Goal: Task Accomplishment & Management: Complete application form

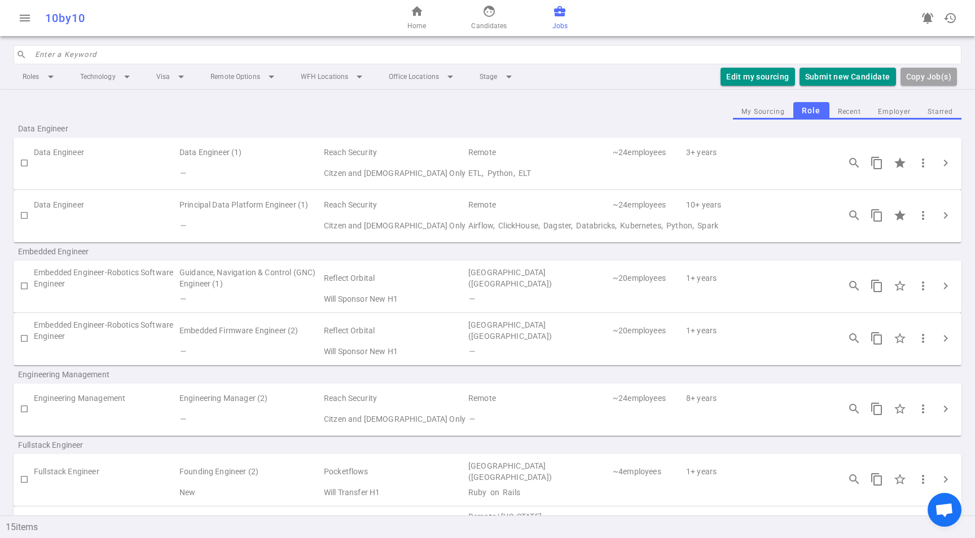
click at [524, 108] on div "My Sourcing Role Recent Employer Starred" at bounding box center [488, 110] width 948 height 17
click at [839, 74] on button "Submit new Candidate" at bounding box center [847, 77] width 96 height 19
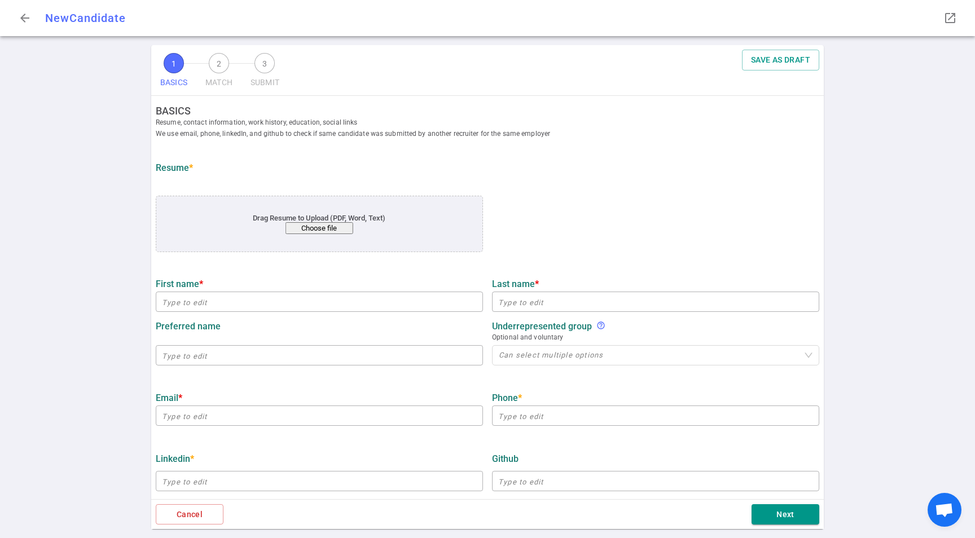
click at [318, 232] on button "Choose file" at bounding box center [319, 228] width 68 height 12
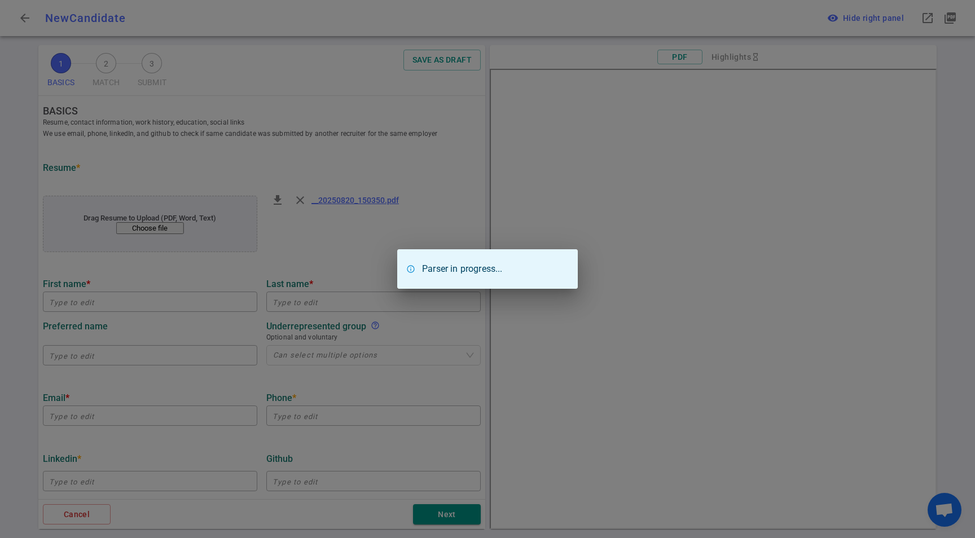
type input "Jaden"
type input "Park"
type input "[EMAIL_ADDRESS][DOMAIN_NAME]"
type input "[PHONE_NUMBER]"
type textarea "[DOMAIN_NAME]"
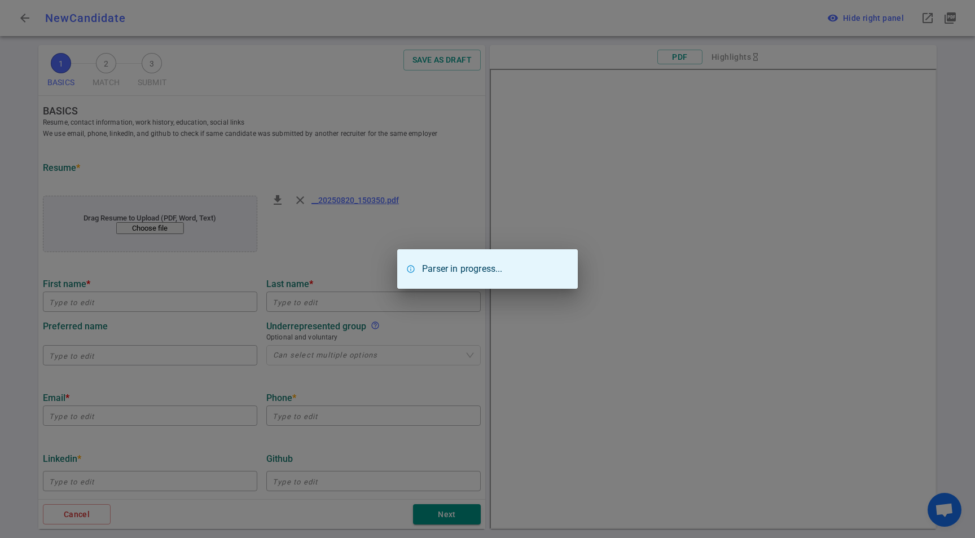
type input "Enigma Technologies"
type textarea "Staff Söware Engineer"
type input "12.3"
type input "[GEOGRAPHIC_DATA]"
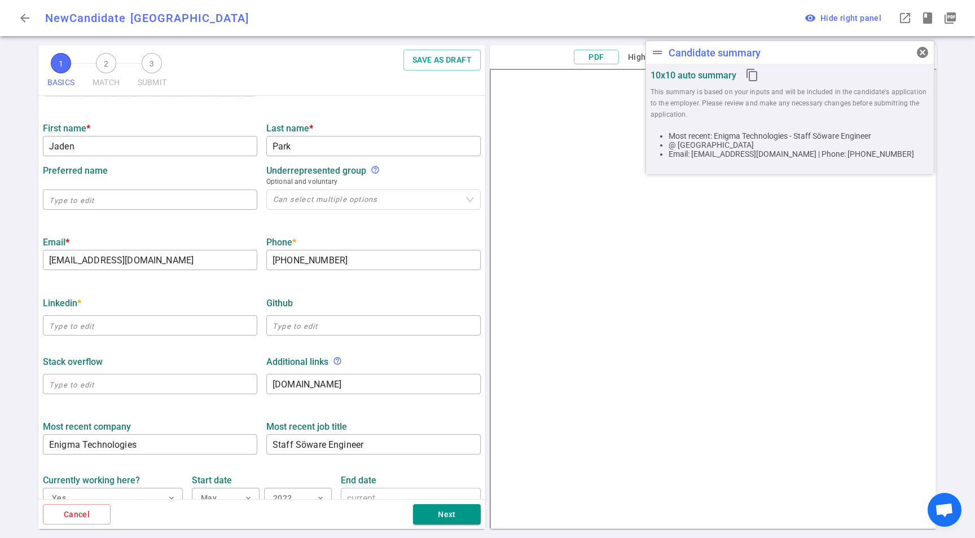
scroll to position [190, 0]
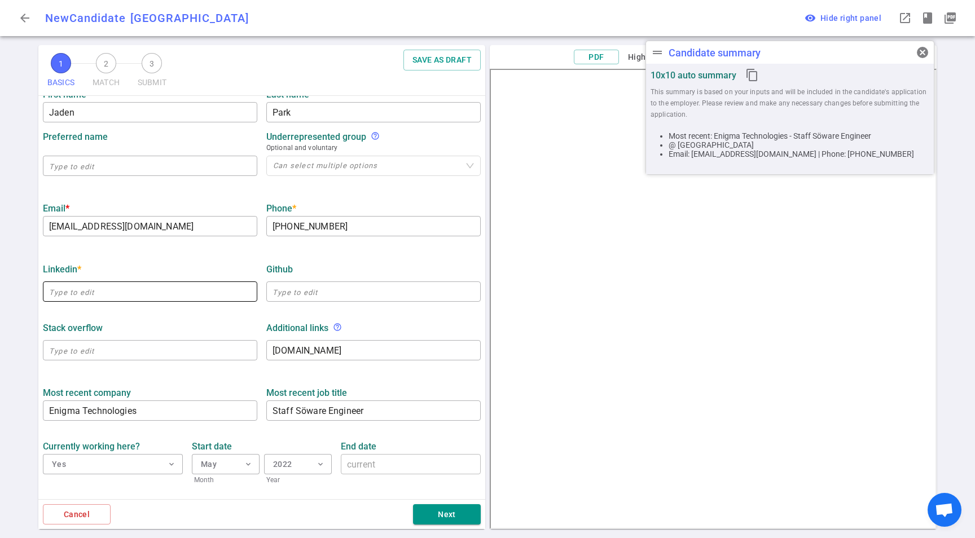
click at [89, 286] on input "text" at bounding box center [150, 292] width 214 height 18
paste input "[URL][DOMAIN_NAME]"
drag, startPoint x: 112, startPoint y: 314, endPoint x: 190, endPoint y: 327, distance: 78.4
click at [113, 314] on div "Stack Overflow ​ Additional links help_outline [DOMAIN_NAME] x ​" at bounding box center [261, 338] width 447 height 59
type input "[URL][DOMAIN_NAME]"
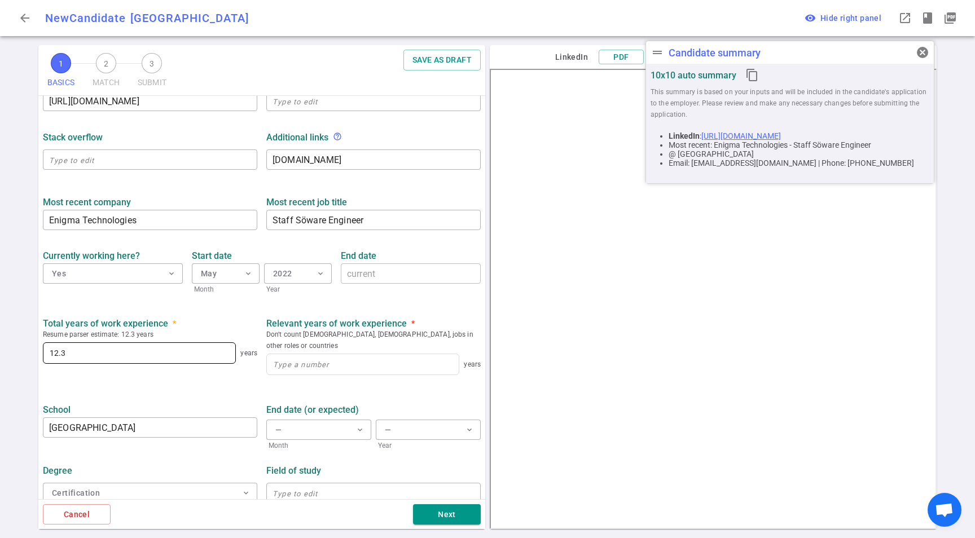
scroll to position [380, 0]
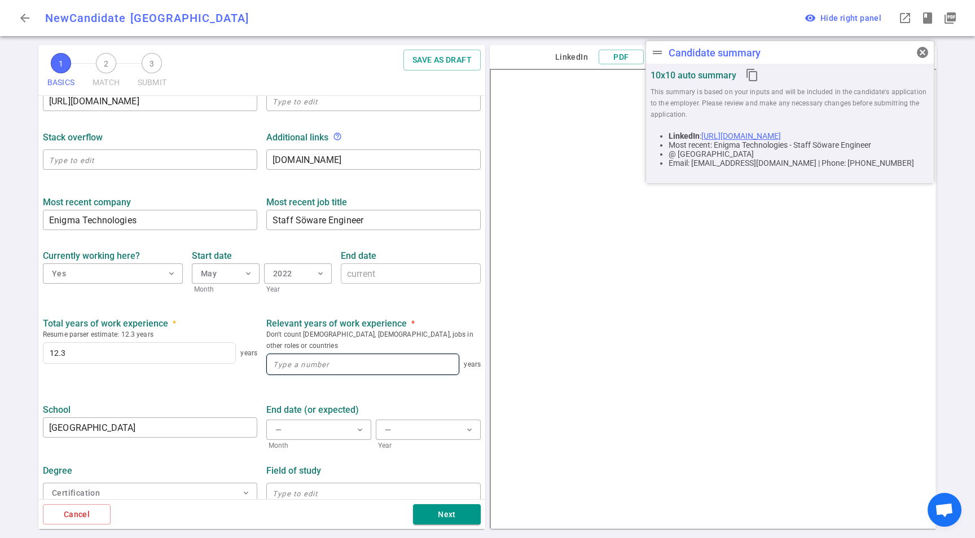
click at [296, 354] on input at bounding box center [363, 364] width 192 height 20
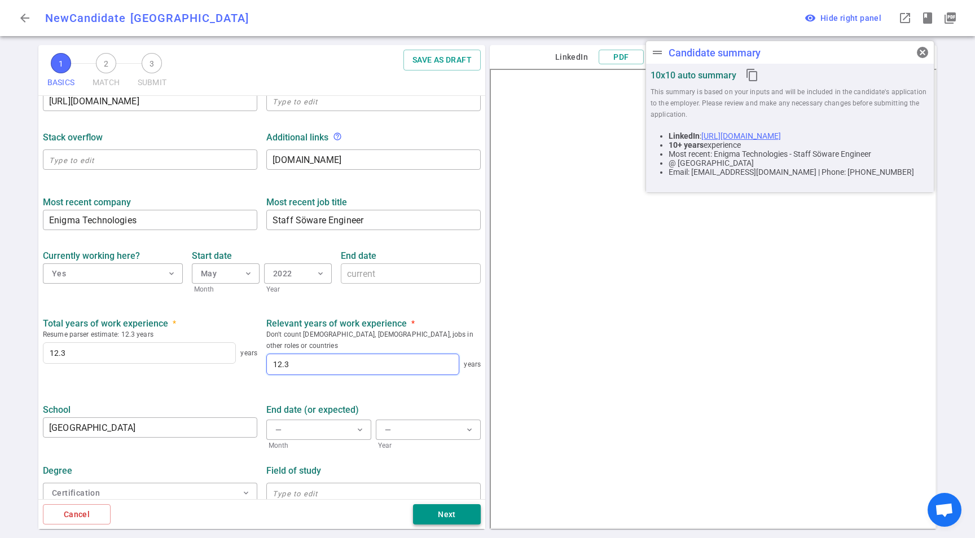
type input "12.3"
click at [77, 419] on input "[GEOGRAPHIC_DATA]" at bounding box center [150, 428] width 214 height 18
click at [80, 419] on input "[GEOGRAPHIC_DATA]" at bounding box center [150, 428] width 214 height 18
click at [82, 419] on input "[GEOGRAPHIC_DATA]" at bounding box center [150, 428] width 214 height 18
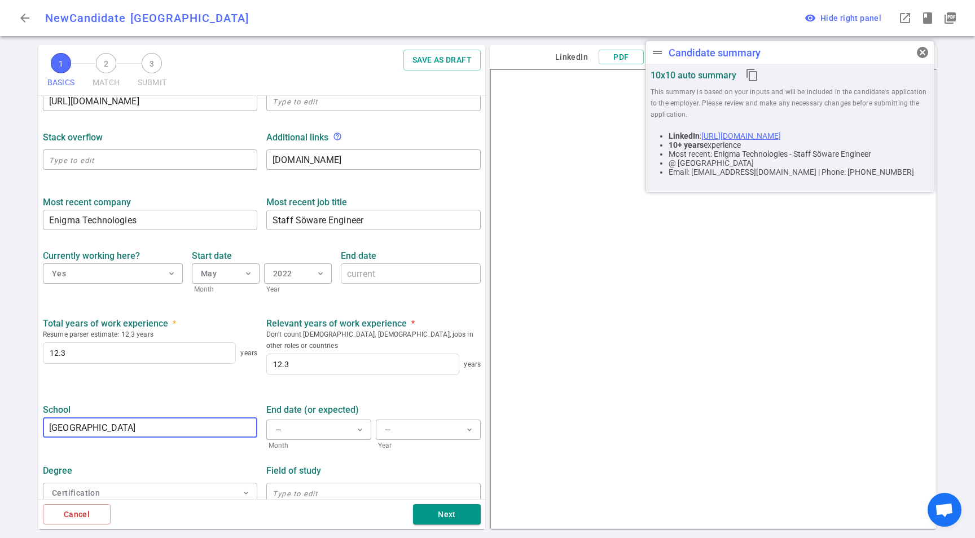
click at [82, 419] on input "[GEOGRAPHIC_DATA]" at bounding box center [150, 428] width 214 height 18
drag, startPoint x: 169, startPoint y: 415, endPoint x: 10, endPoint y: 419, distance: 159.2
click at [10, 419] on div "1 BASICS 2 MATCH 3 SUBMIT SAVE AS DRAFT BASICS Resume, contact information, wor…" at bounding box center [487, 291] width 975 height 493
paste input "[URL][DOMAIN_NAME]"
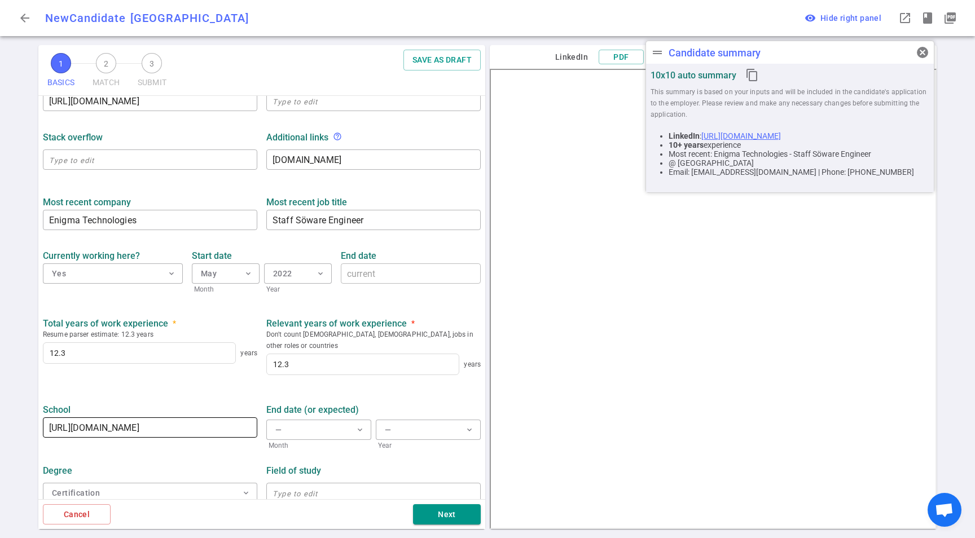
click at [212, 419] on input "[URL][DOMAIN_NAME]" at bounding box center [150, 428] width 214 height 18
drag, startPoint x: 212, startPoint y: 417, endPoint x: 85, endPoint y: 406, distance: 126.8
click at [86, 417] on div "[URL][DOMAIN_NAME] ​" at bounding box center [150, 427] width 214 height 20
paste input "[GEOGRAPHIC_DATA][US_STATE]"
type input "[GEOGRAPHIC_DATA][US_STATE]"
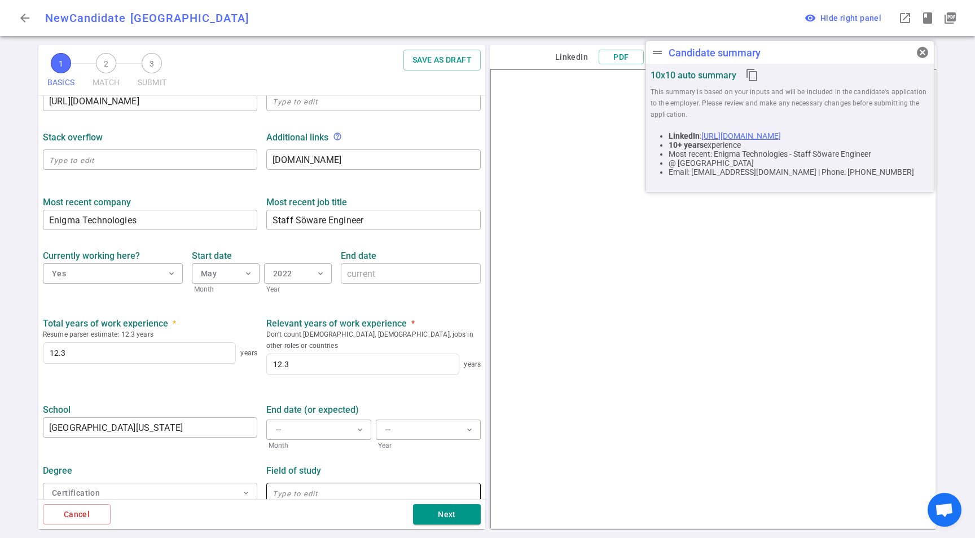
click at [288, 487] on input "text" at bounding box center [373, 493] width 214 height 18
click at [117, 481] on div "Certification expand_more" at bounding box center [150, 493] width 214 height 25
click at [115, 483] on button "Certification expand_more" at bounding box center [150, 493] width 214 height 20
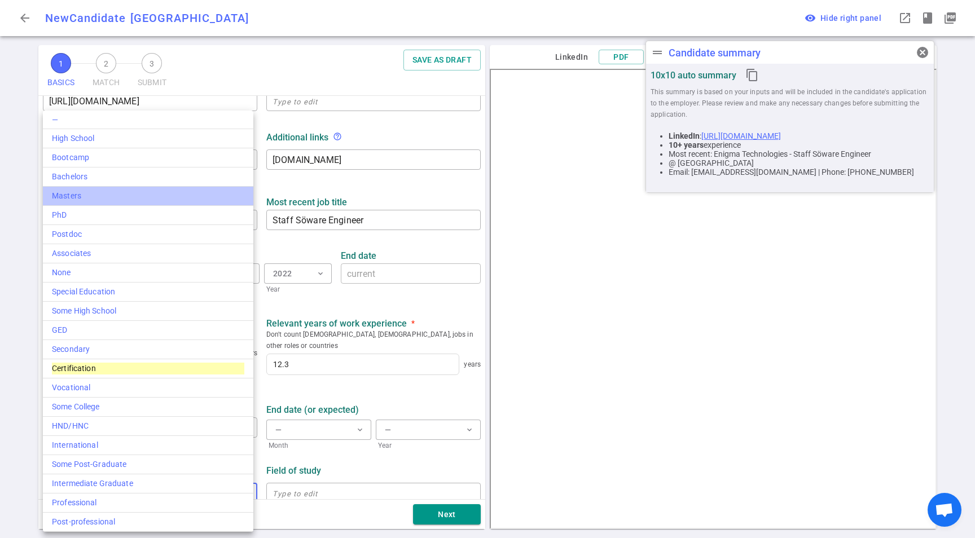
click at [112, 190] on div "Masters" at bounding box center [148, 196] width 192 height 12
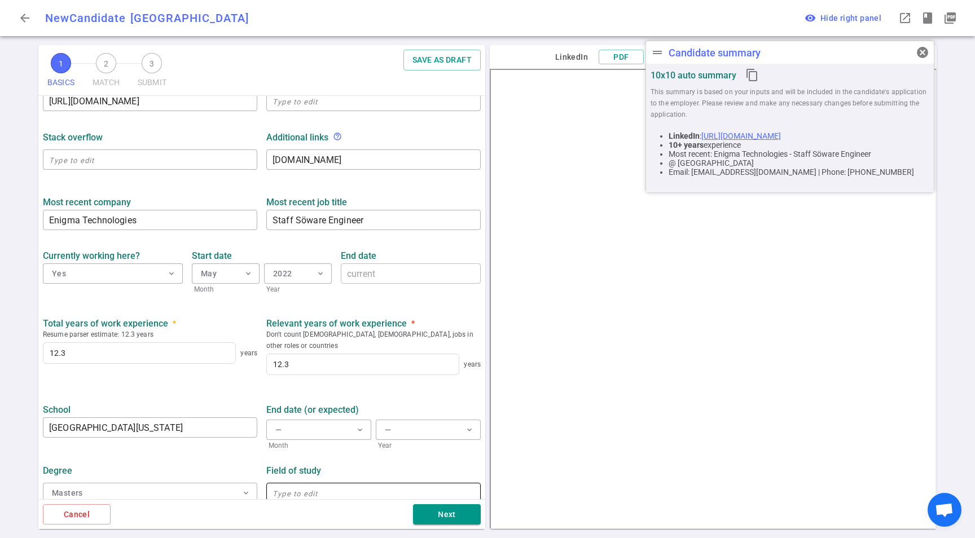
click at [333, 484] on input "text" at bounding box center [373, 493] width 214 height 18
click at [327, 484] on input "Computer SCience" at bounding box center [373, 493] width 214 height 18
type input "Computer Science"
click at [332, 465] on div "Field of study" at bounding box center [373, 470] width 214 height 11
click at [441, 507] on button "Next" at bounding box center [447, 514] width 68 height 21
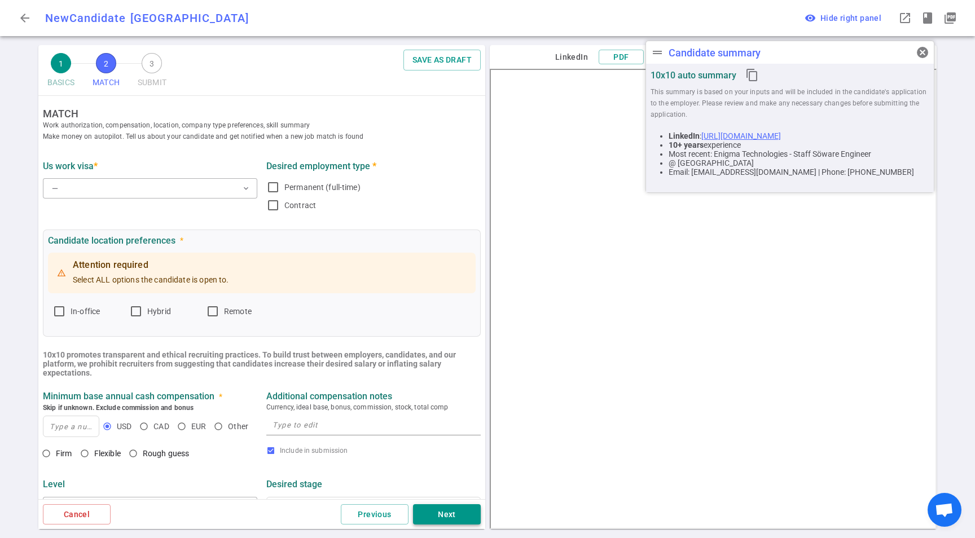
scroll to position [0, 0]
click at [87, 199] on button "— expand_more" at bounding box center [150, 190] width 214 height 20
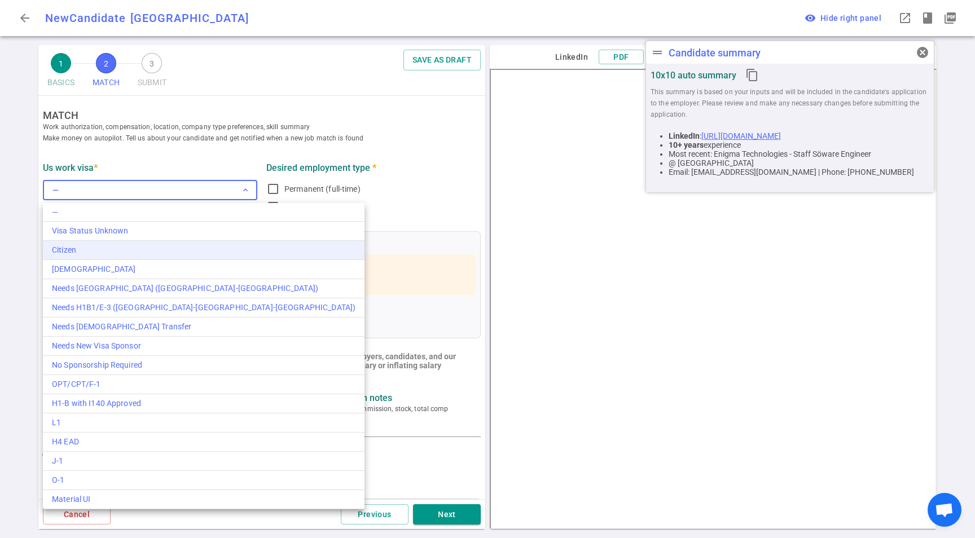
click at [61, 248] on div "Citizen" at bounding box center [204, 250] width 304 height 12
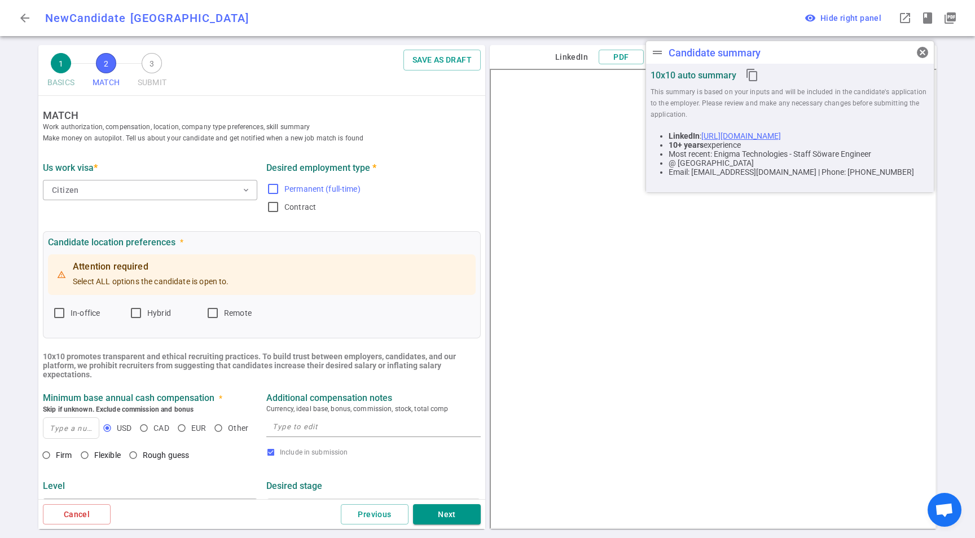
click at [307, 184] on span "Permanent (full-time)" at bounding box center [322, 188] width 76 height 11
click at [280, 184] on input "Permanent (full-time)" at bounding box center [273, 189] width 14 height 14
checkbox input "true"
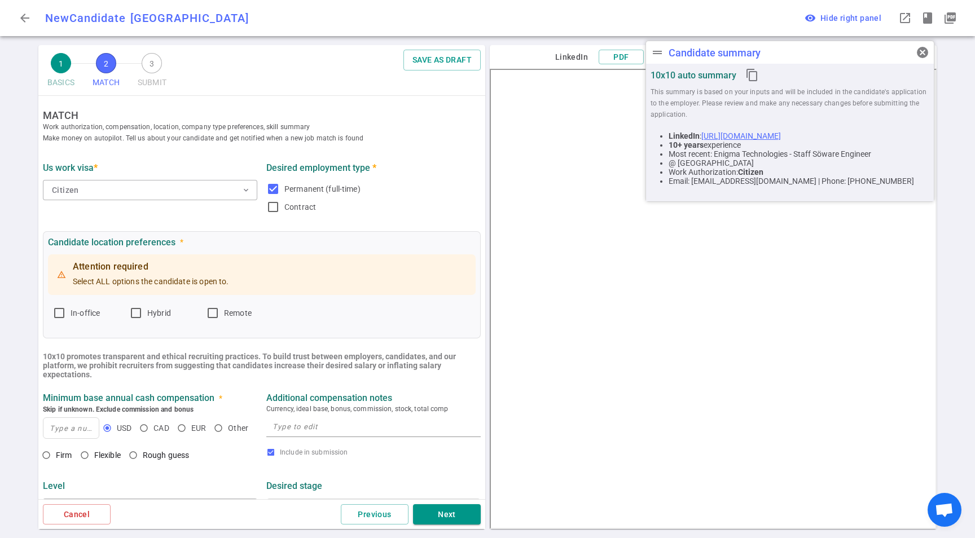
scroll to position [7, 0]
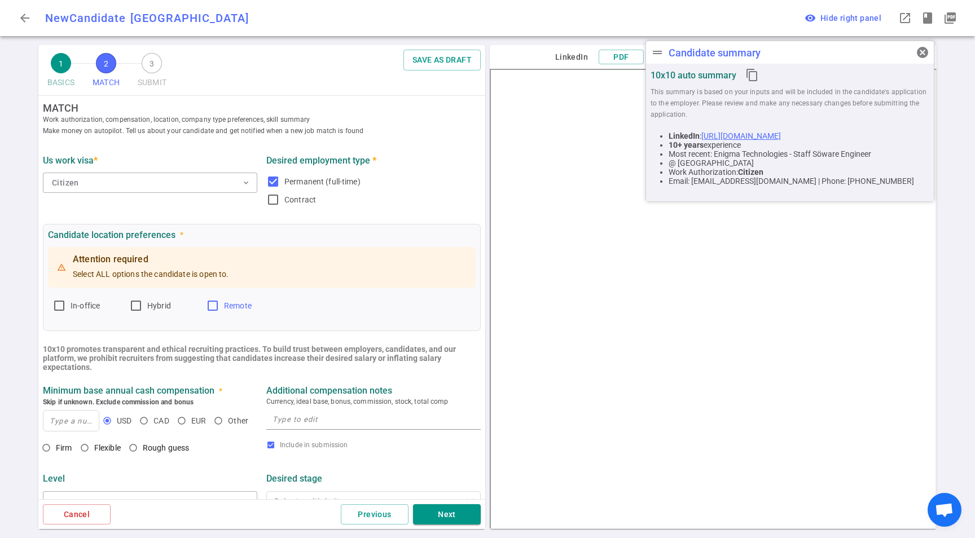
drag, startPoint x: 156, startPoint y: 307, endPoint x: 217, endPoint y: 306, distance: 61.5
click at [156, 308] on span "Hybrid" at bounding box center [159, 305] width 24 height 9
click at [143, 308] on input "Hybrid" at bounding box center [136, 306] width 14 height 14
checkbox input "true"
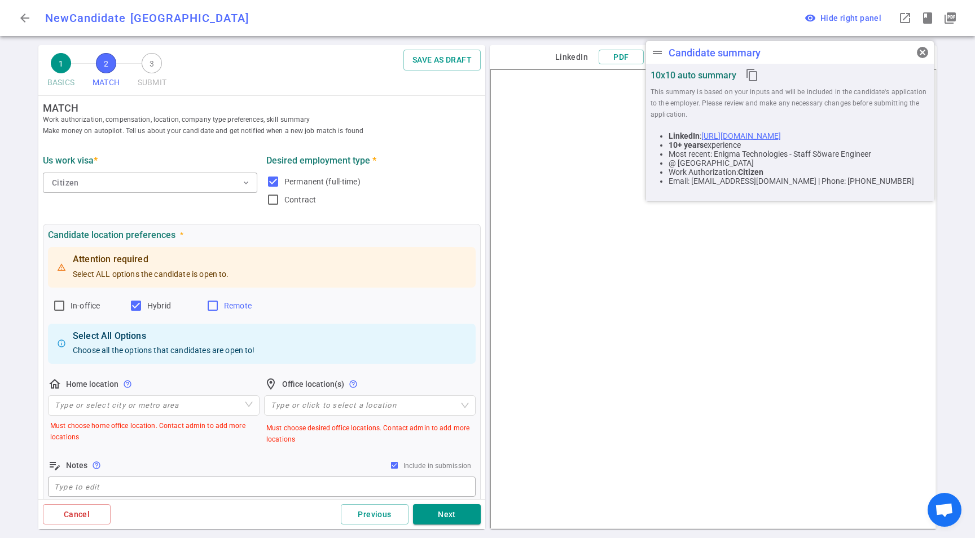
click at [222, 306] on label "Remote" at bounding box center [240, 306] width 68 height 18
click at [219, 306] on input "Remote" at bounding box center [213, 306] width 14 height 14
checkbox input "true"
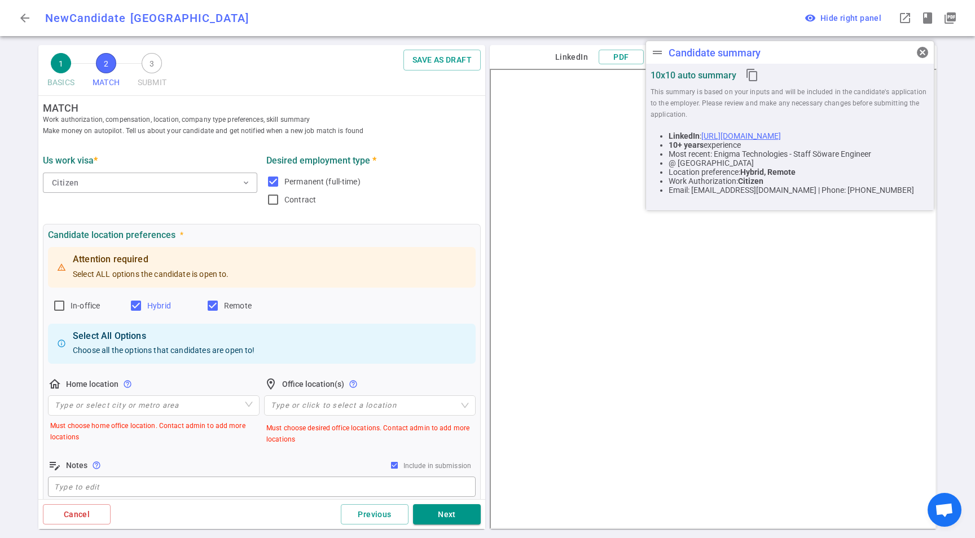
click at [151, 309] on span "Hybrid" at bounding box center [159, 305] width 24 height 9
click at [143, 309] on input "Hybrid" at bounding box center [136, 306] width 14 height 14
checkbox input "false"
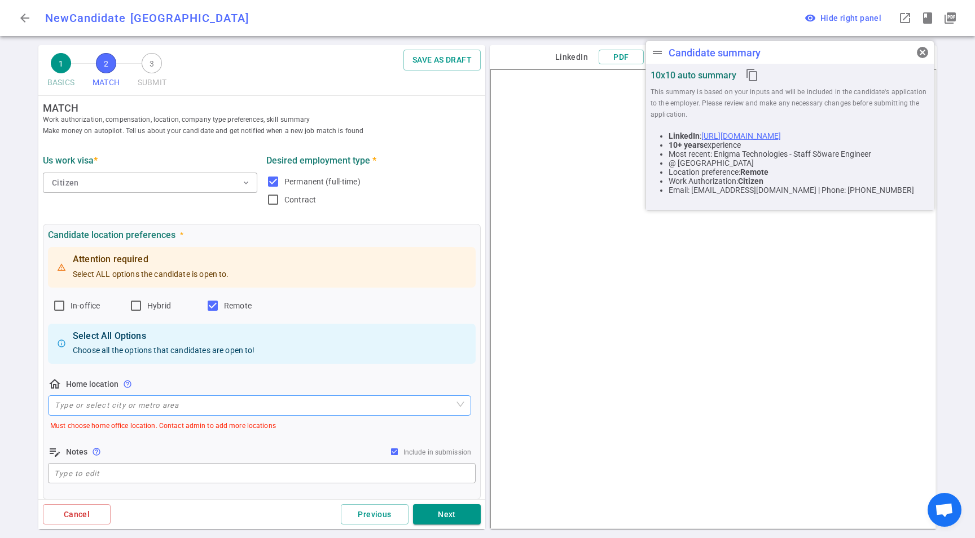
click at [273, 406] on input "search" at bounding box center [260, 405] width 410 height 19
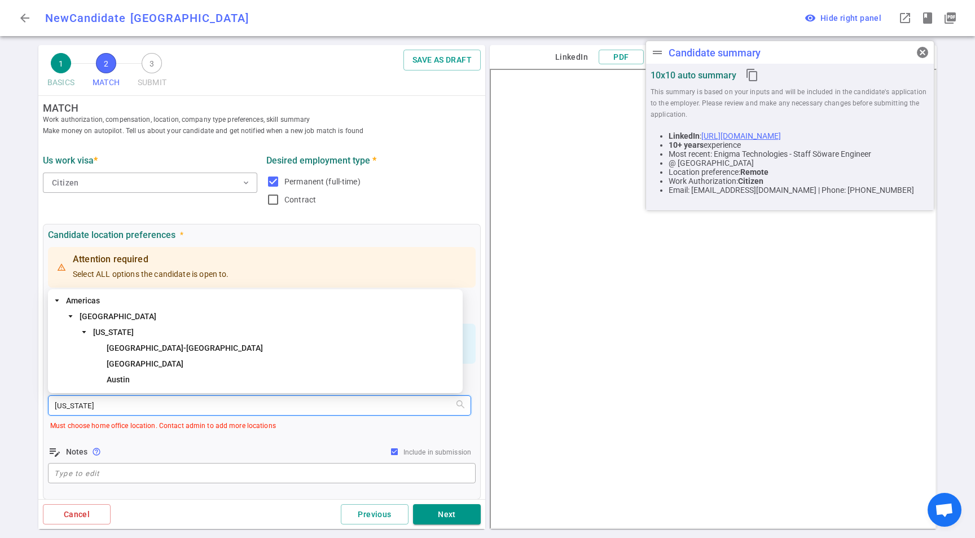
type input "[US_STATE]"
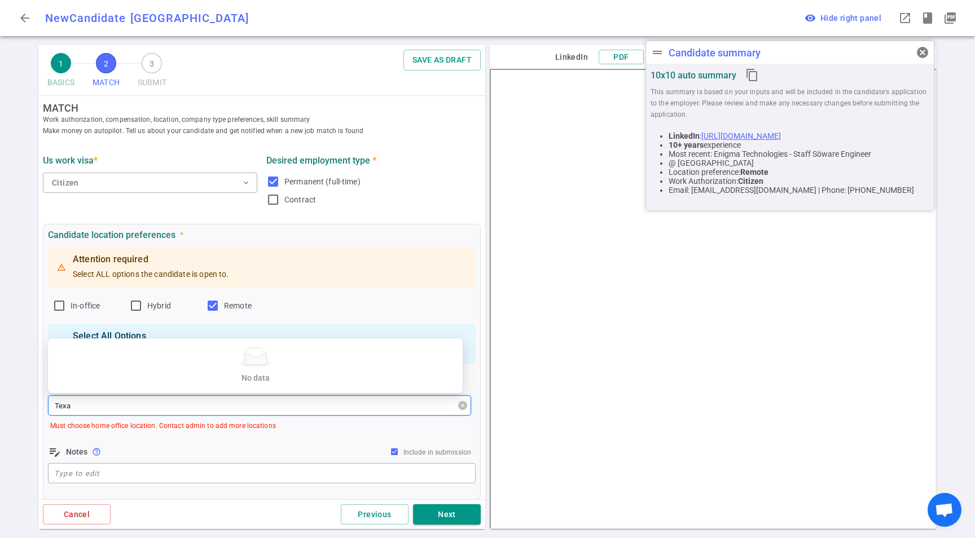
type input "[US_STATE]"
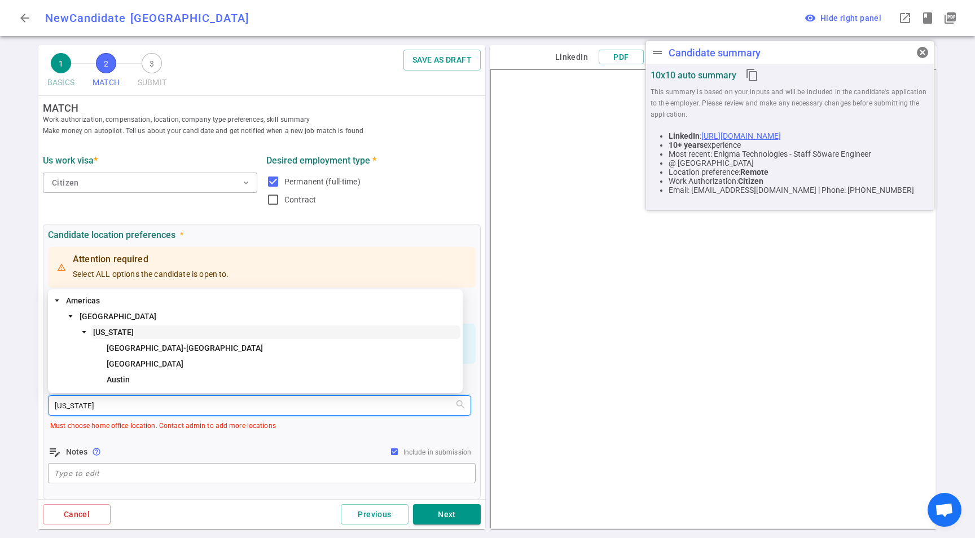
click at [99, 333] on span "[US_STATE]" at bounding box center [113, 332] width 41 height 9
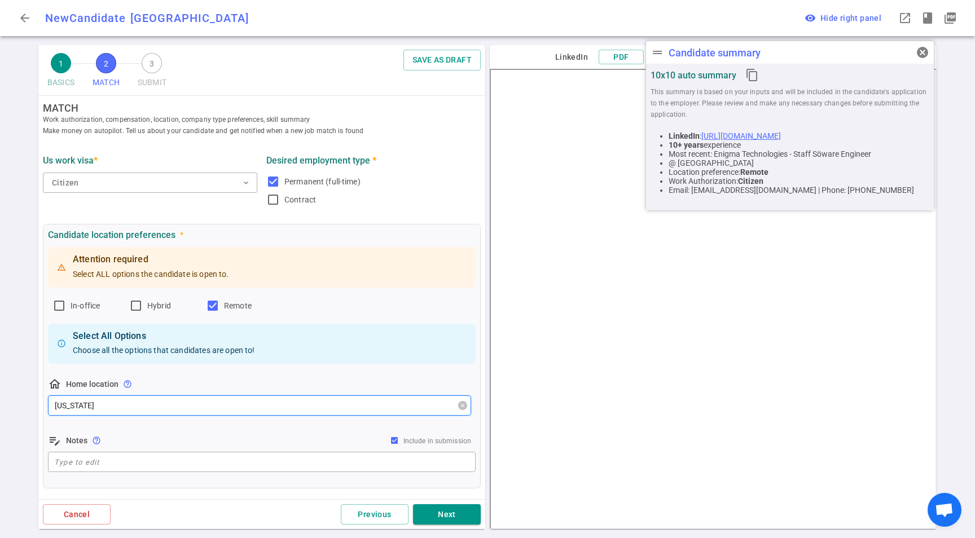
scroll to position [22, 0]
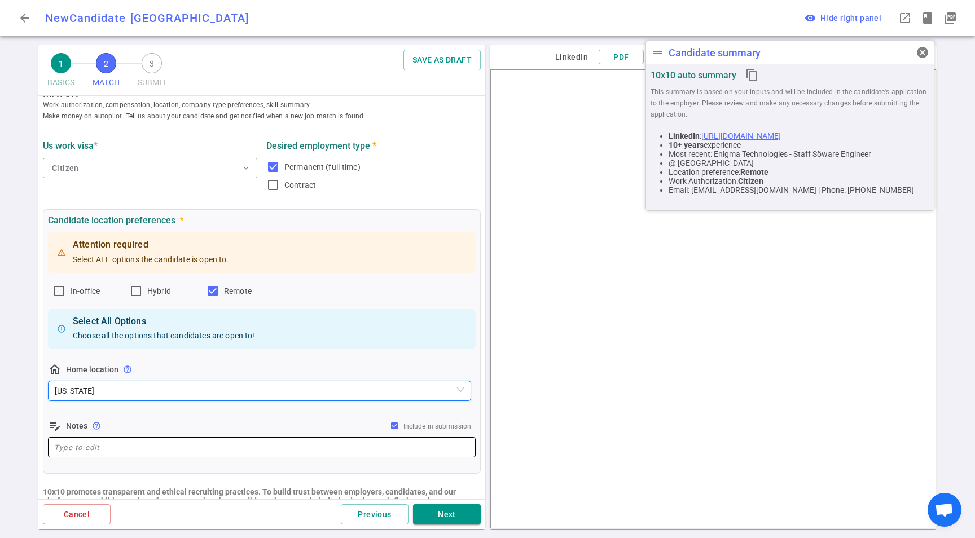
click at [124, 439] on div "x ​" at bounding box center [262, 447] width 428 height 20
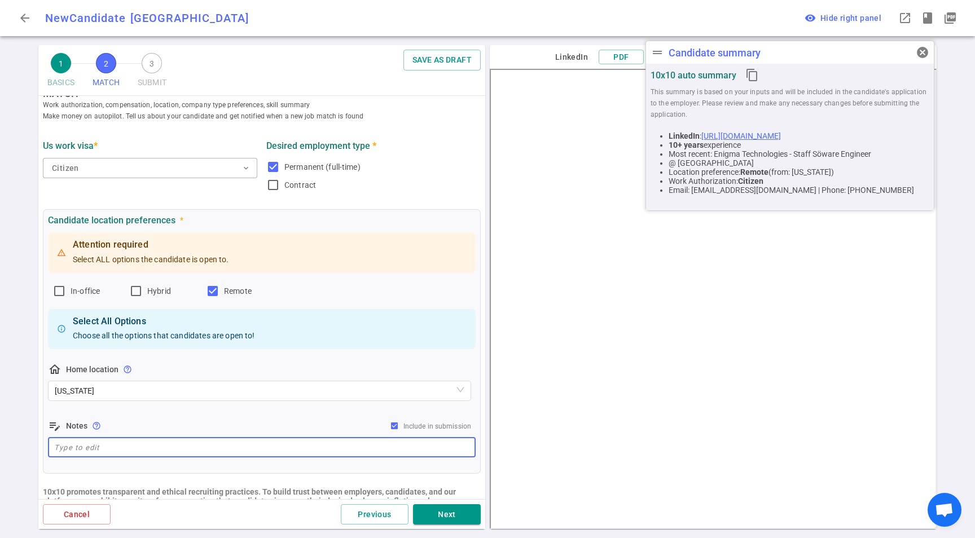
paste textarea "He lives in [GEOGRAPHIC_DATA], [GEOGRAPHIC_DATA]. He prefers a fully remote rol…"
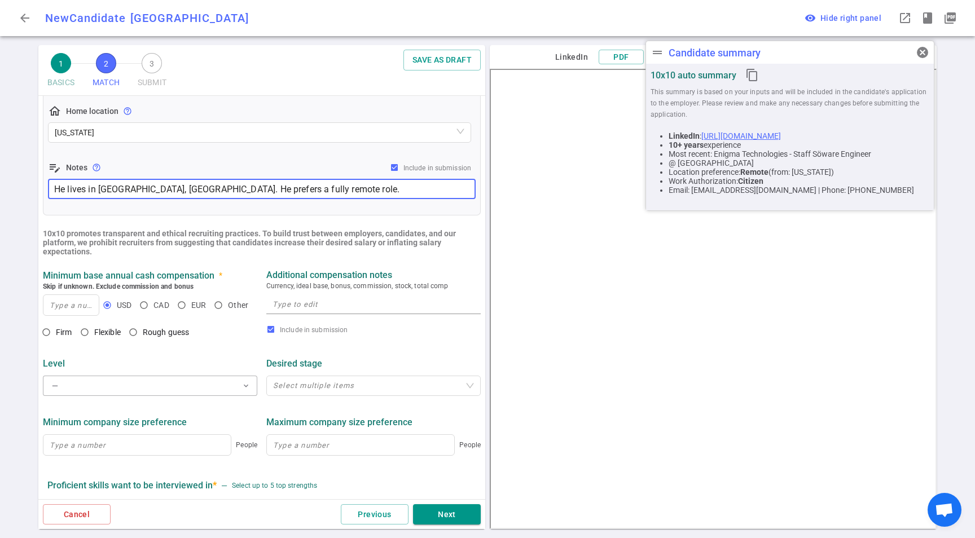
scroll to position [339, 0]
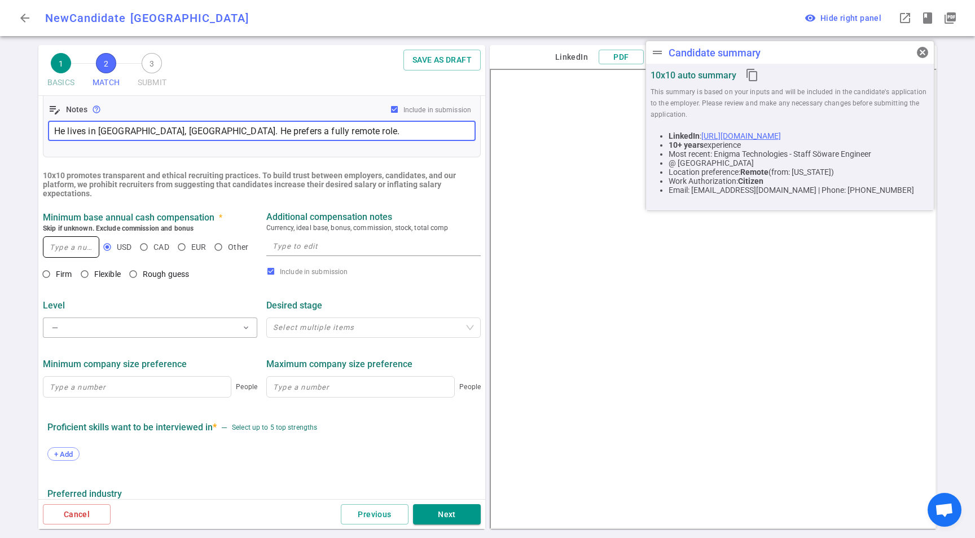
type textarea "He lives in [GEOGRAPHIC_DATA], [GEOGRAPHIC_DATA]. He prefers a fully remote rol…"
click at [73, 247] on input at bounding box center [70, 247] width 55 height 20
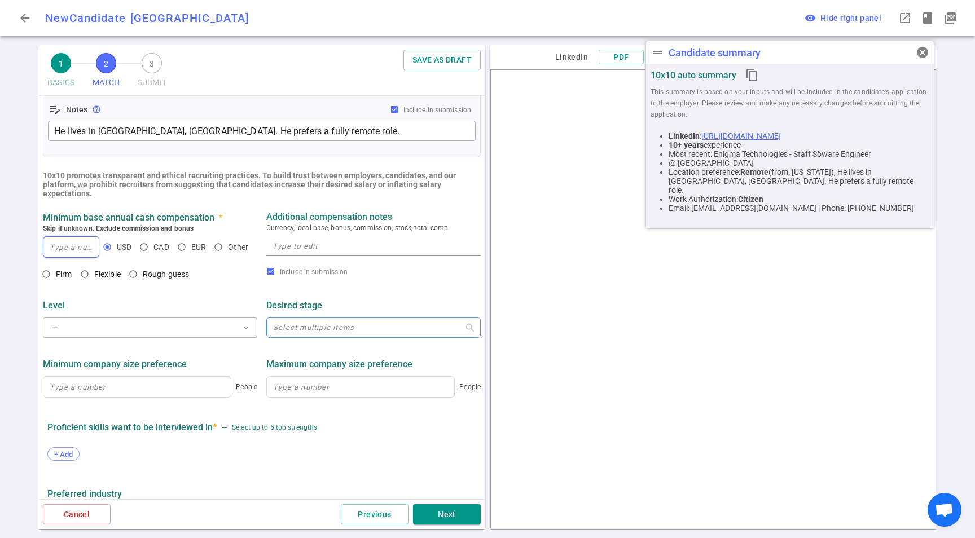
click at [319, 323] on div "Select multiple items" at bounding box center [373, 328] width 214 height 20
click at [334, 252] on textarea at bounding box center [374, 246] width 202 height 13
click at [337, 239] on div "x" at bounding box center [373, 246] width 214 height 20
paste textarea "At least $240K base/cash + equity/bonus,"
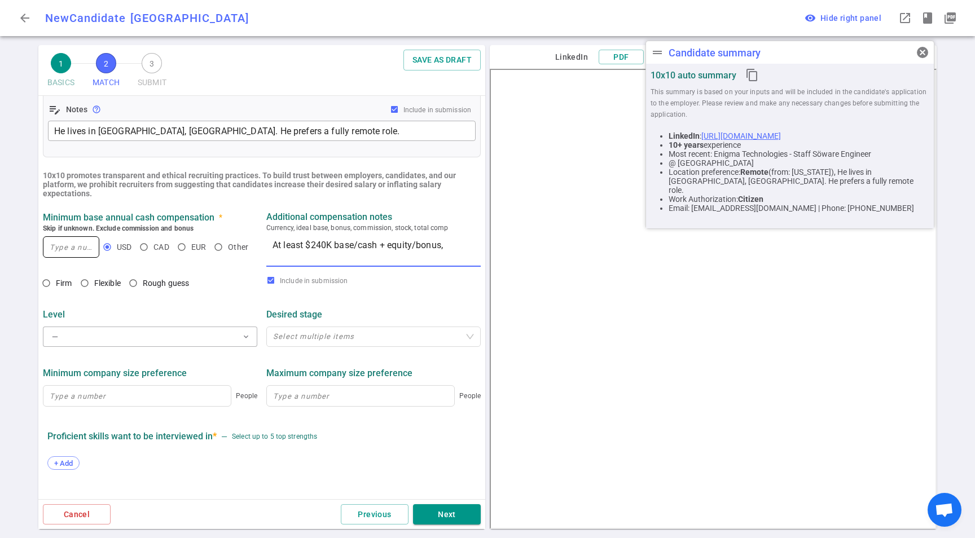
type textarea "At least $240K base/cash + equity/bonus,"
click at [64, 249] on input at bounding box center [70, 247] width 55 height 20
type input "4"
type input "240,000"
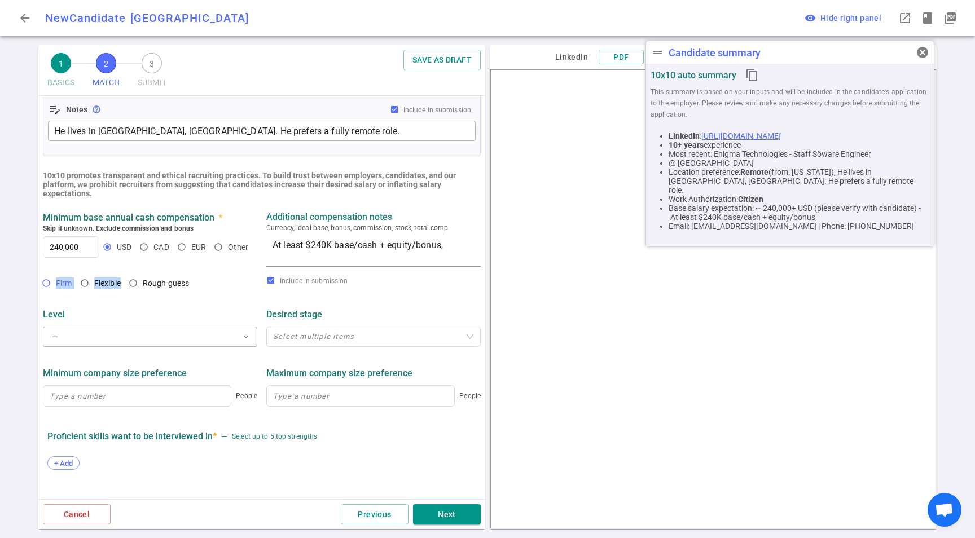
drag, startPoint x: 121, startPoint y: 284, endPoint x: 45, endPoint y: 283, distance: 76.7
click at [45, 283] on div "Firm Flexible Rough guess" at bounding box center [120, 284] width 155 height 21
click at [43, 283] on input "Firm" at bounding box center [46, 283] width 19 height 19
radio input "true"
click at [137, 314] on div "Level" at bounding box center [150, 314] width 214 height 11
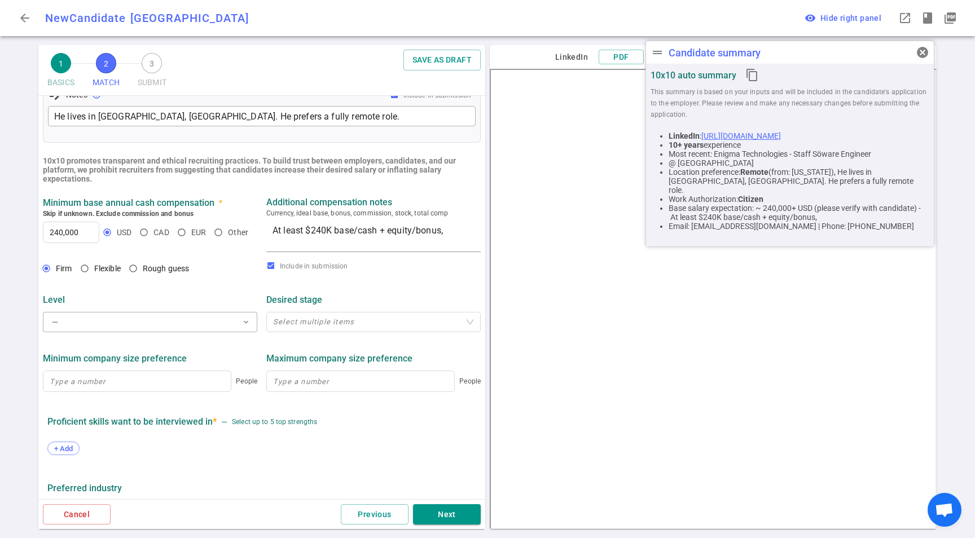
scroll to position [363, 0]
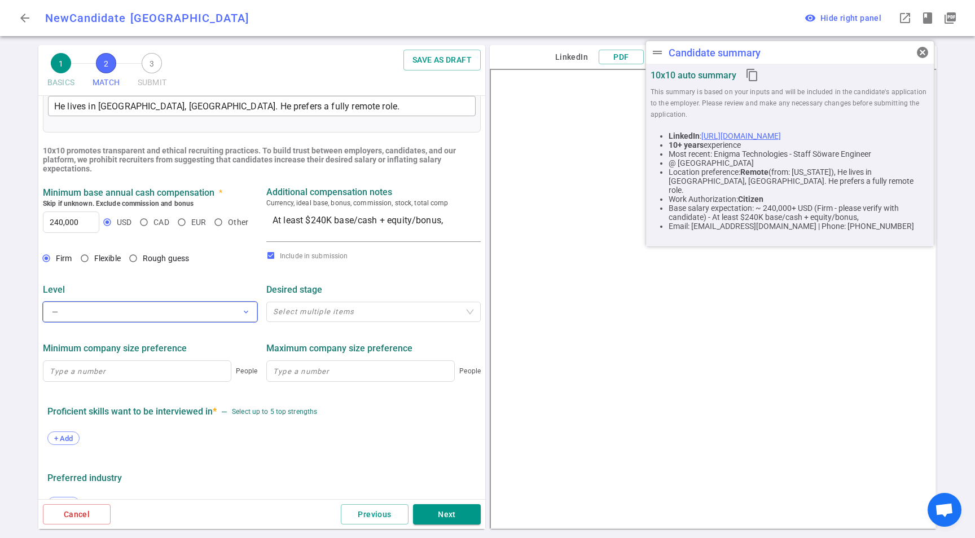
drag, startPoint x: 171, startPoint y: 327, endPoint x: 179, endPoint y: 322, distance: 9.7
click at [171, 327] on div "Level — expand_more Desired stage Select multiple items" at bounding box center [261, 299] width 447 height 59
click at [180, 319] on button "— expand_more" at bounding box center [150, 312] width 214 height 20
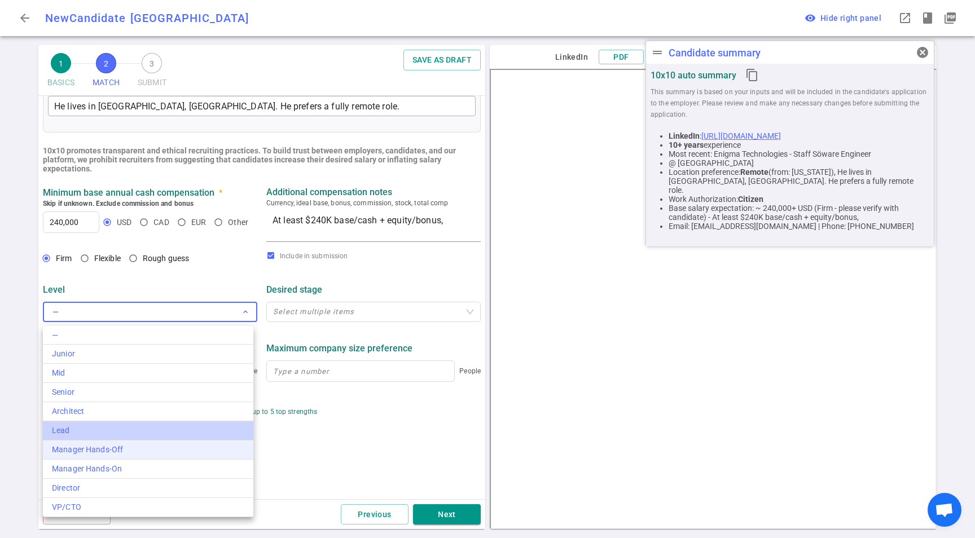
drag, startPoint x: 148, startPoint y: 437, endPoint x: 201, endPoint y: 441, distance: 53.7
click at [148, 437] on li "Lead" at bounding box center [148, 430] width 210 height 19
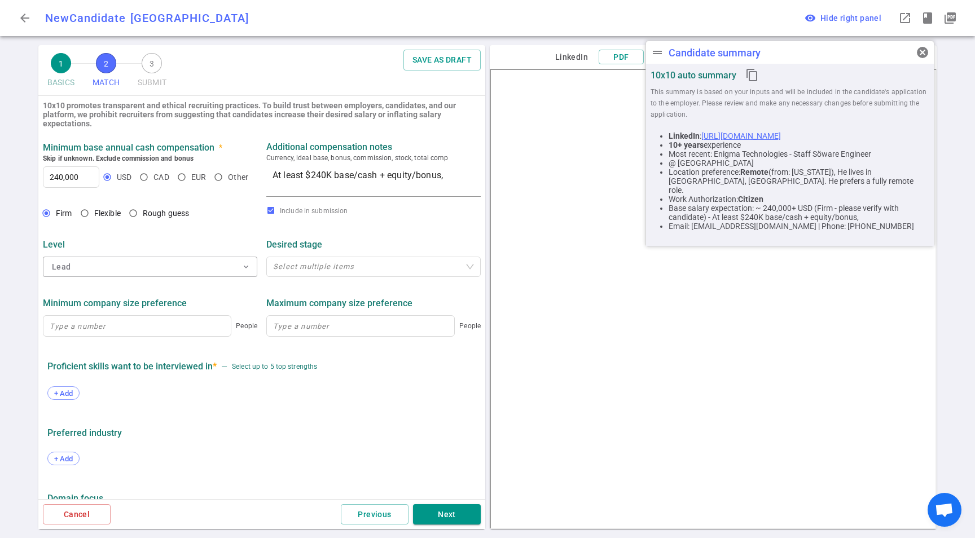
scroll to position [416, 0]
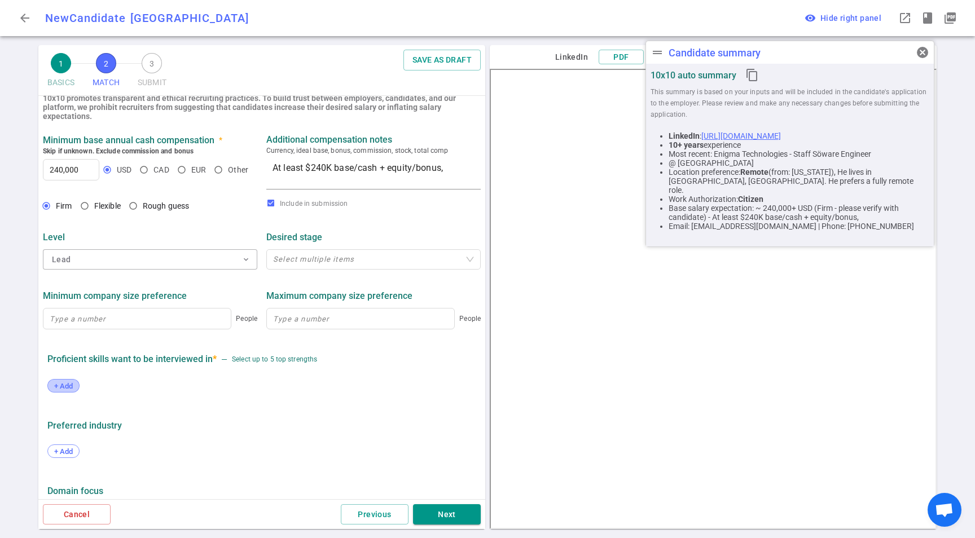
click at [56, 381] on div "+ Add" at bounding box center [63, 386] width 32 height 14
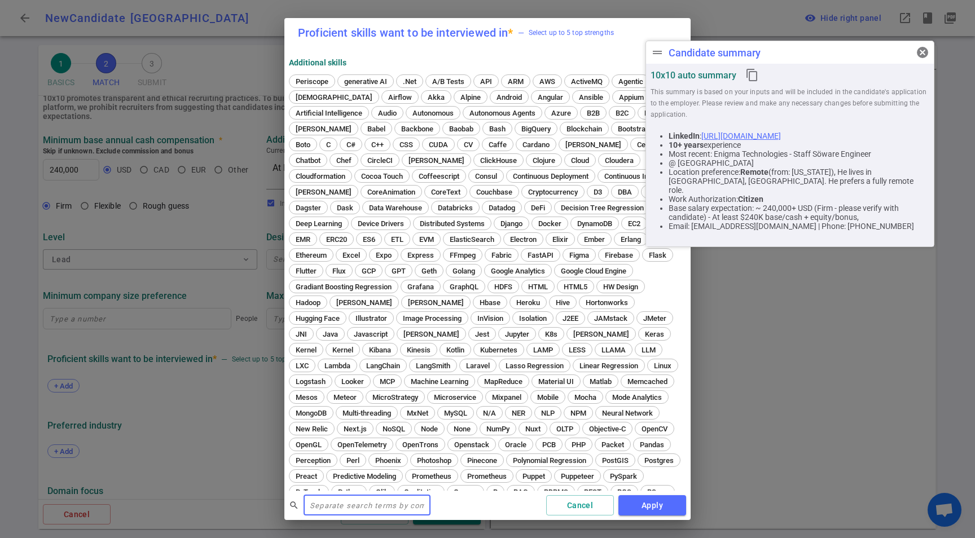
click at [373, 502] on input "text" at bounding box center [367, 505] width 127 height 18
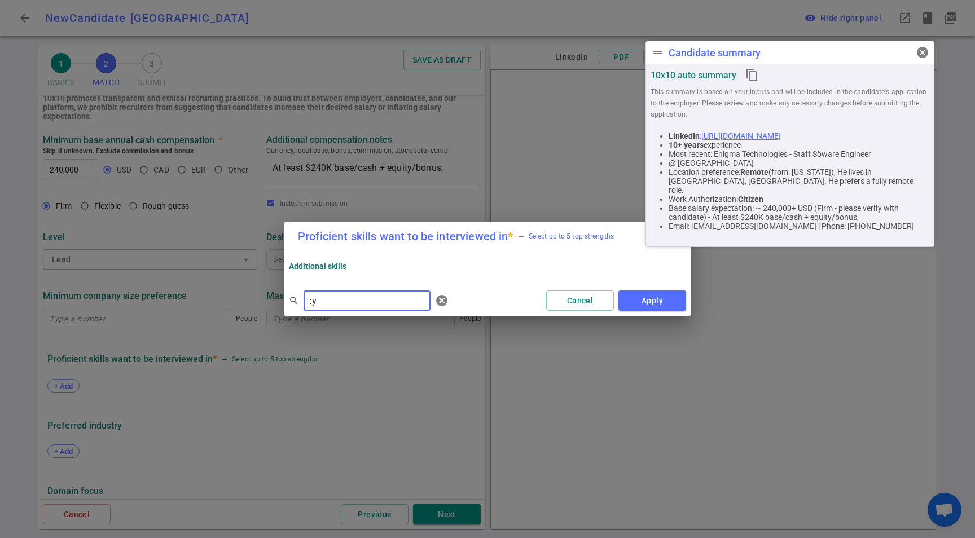
type input ":"
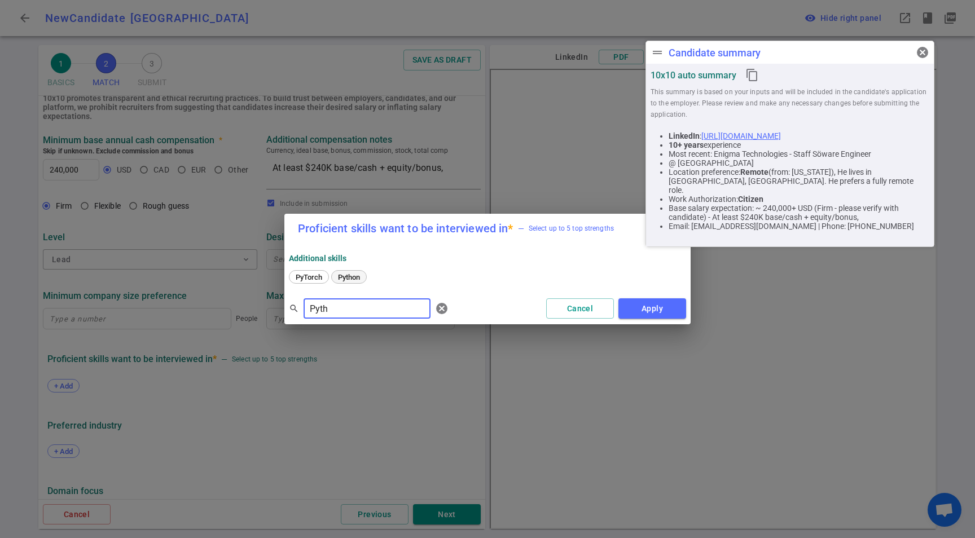
click at [362, 280] on span "Python" at bounding box center [349, 277] width 30 height 8
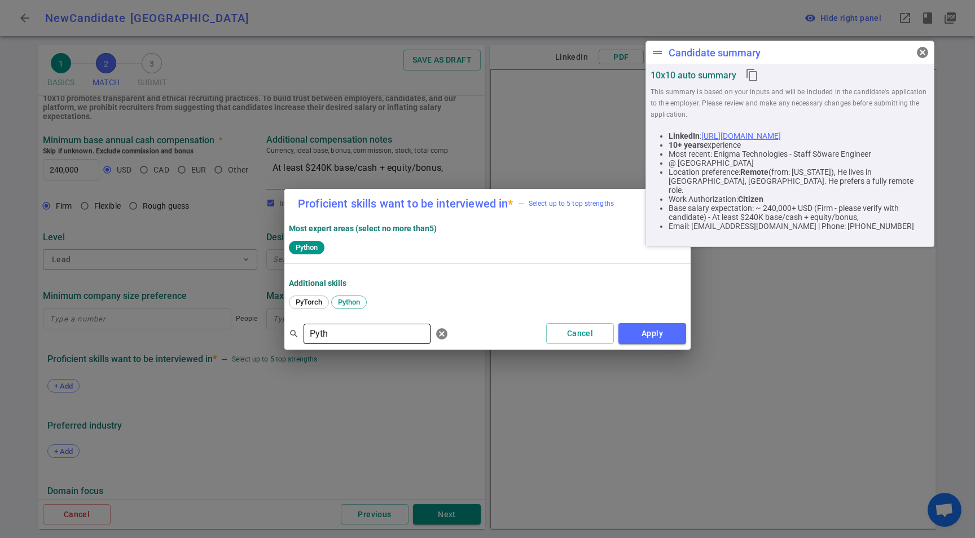
click at [344, 338] on input "Pyth" at bounding box center [367, 334] width 127 height 18
click at [307, 305] on span "Java" at bounding box center [303, 302] width 23 height 8
click at [355, 340] on input "Java" at bounding box center [367, 334] width 127 height 18
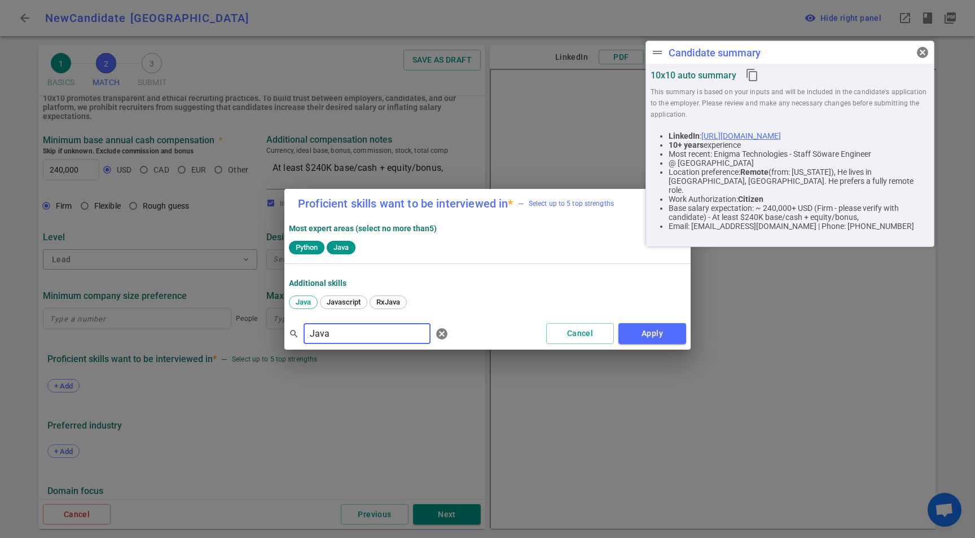
click at [355, 340] on input "Java" at bounding box center [367, 334] width 127 height 18
type input "Spark"
click at [356, 304] on span "Spark" at bounding box center [348, 302] width 27 height 8
click at [631, 328] on button "Apply" at bounding box center [652, 333] width 68 height 21
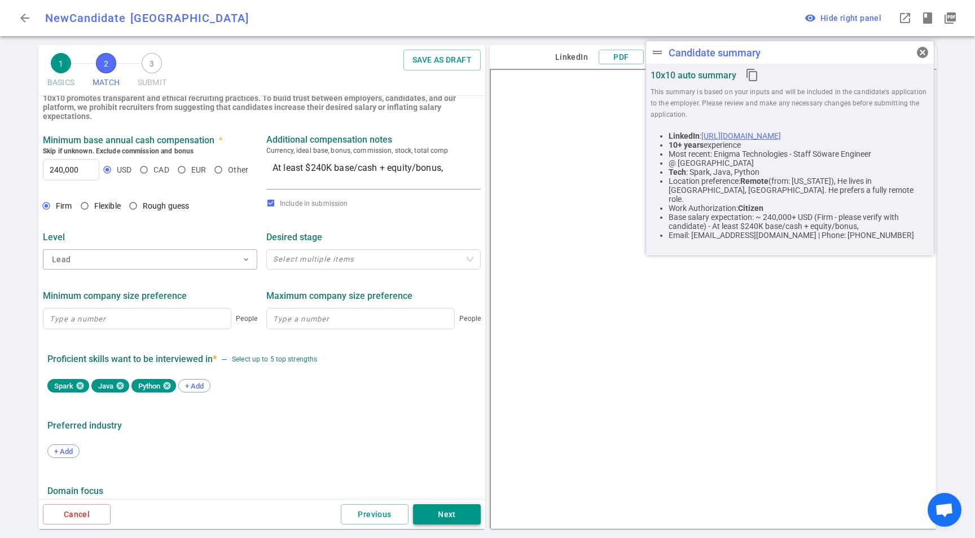
click at [450, 518] on button "Next" at bounding box center [447, 514] width 68 height 21
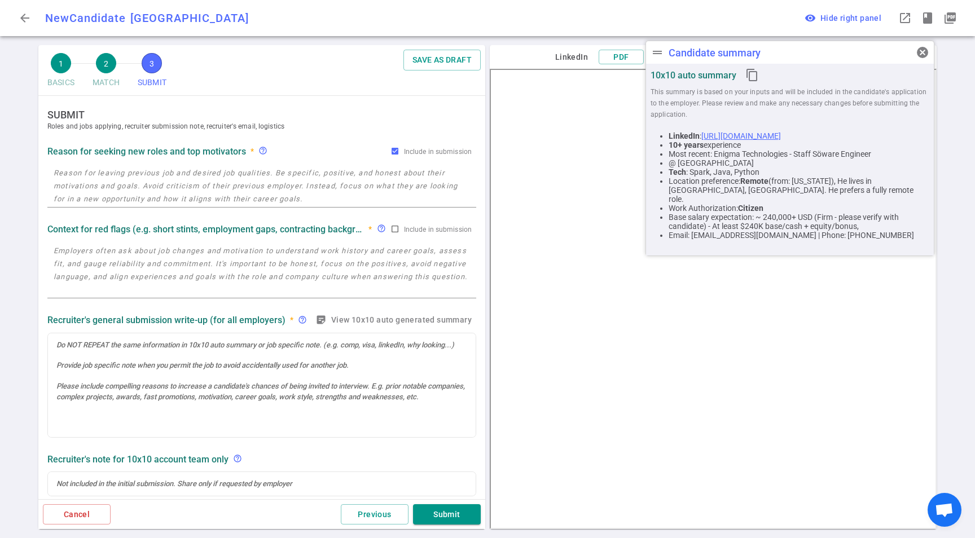
scroll to position [0, 0]
click at [93, 169] on textarea at bounding box center [262, 186] width 416 height 39
click at [219, 181] on textarea "To enrich screen reader interactions, please activate Accessibility in Grammarl…" at bounding box center [262, 186] width 416 height 39
paste textarea "Passively looking for a change. He's been with Enigma for a while and is ready …"
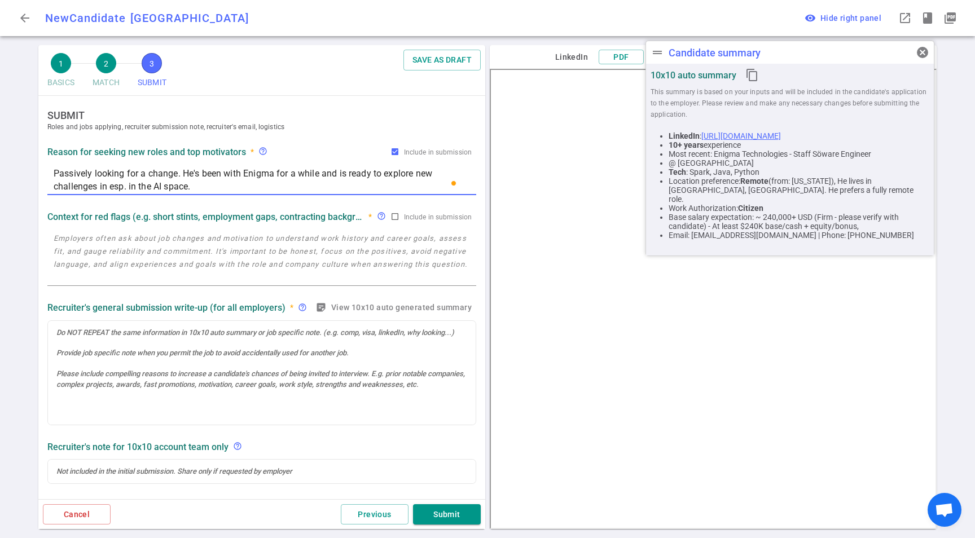
type textarea "Passively looking for a change. He's been with Enigma for a while and is ready …"
click at [109, 246] on textarea at bounding box center [262, 258] width 416 height 52
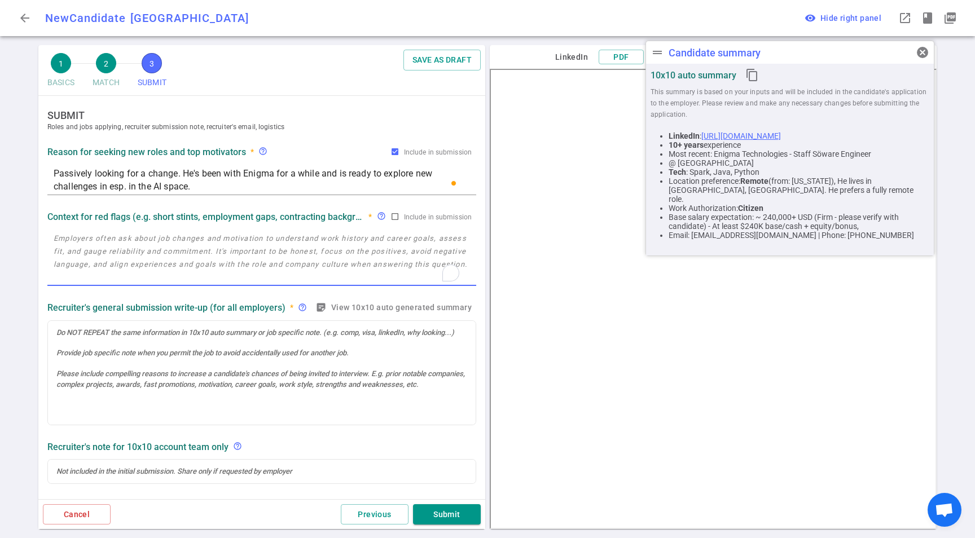
click at [130, 249] on textarea "To enrich screen reader interactions, please activate Accessibility in Grammarl…" at bounding box center [262, 258] width 416 height 52
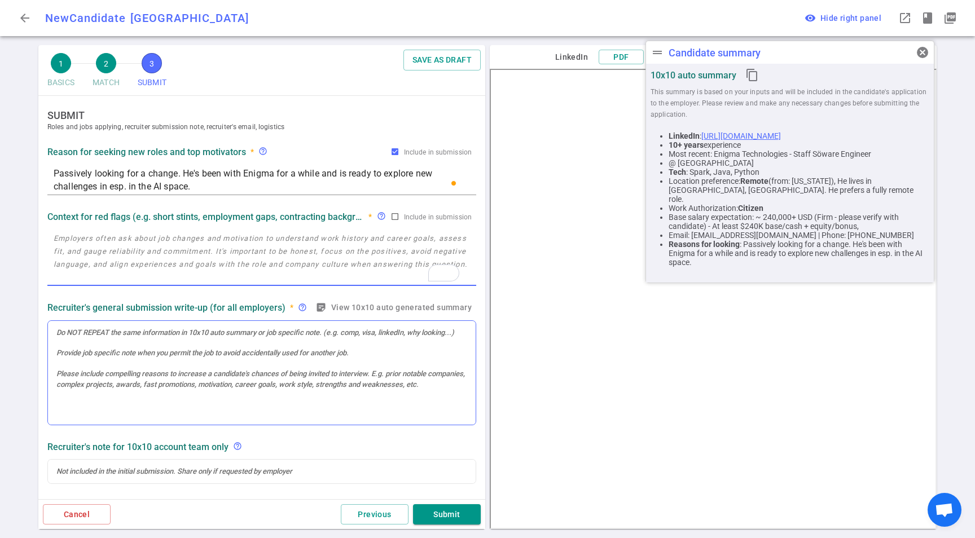
click at [143, 351] on div at bounding box center [262, 373] width 428 height 104
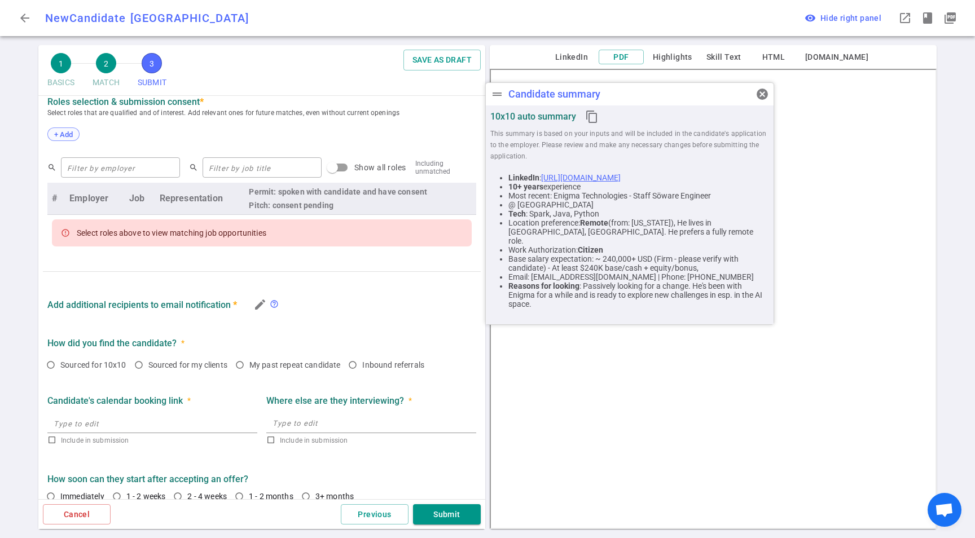
scroll to position [462, 0]
click at [60, 131] on span "+ Add" at bounding box center [63, 134] width 27 height 8
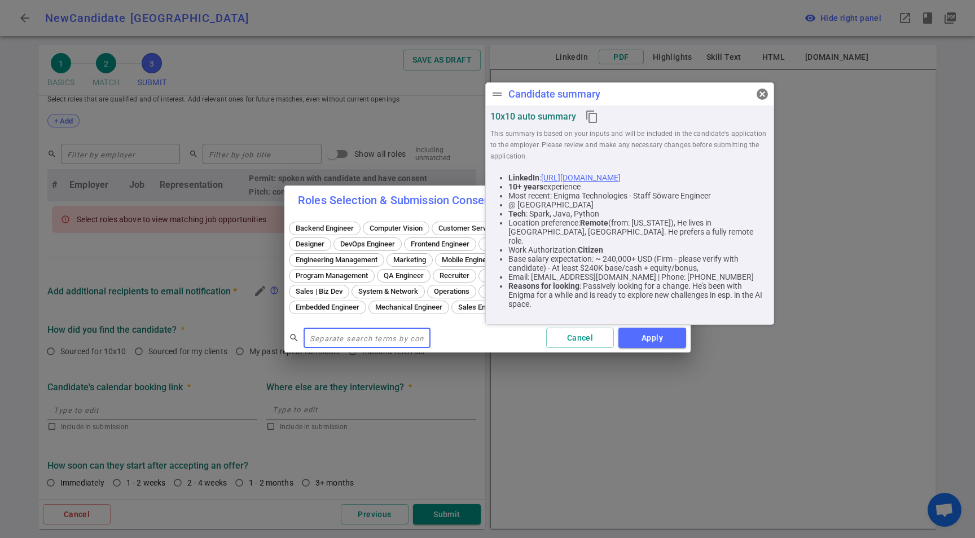
scroll to position [439, 0]
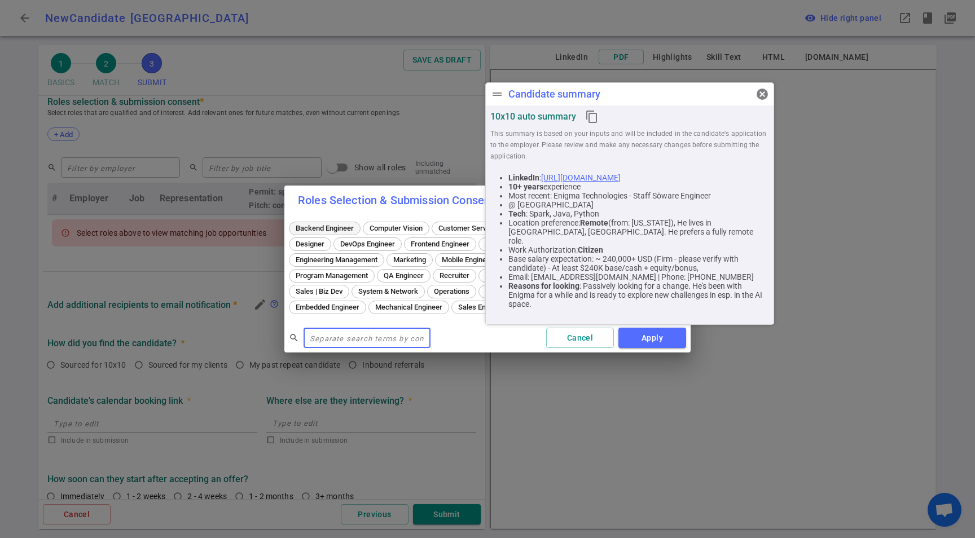
click at [330, 224] on span "Backend Engineer" at bounding box center [325, 228] width 66 height 8
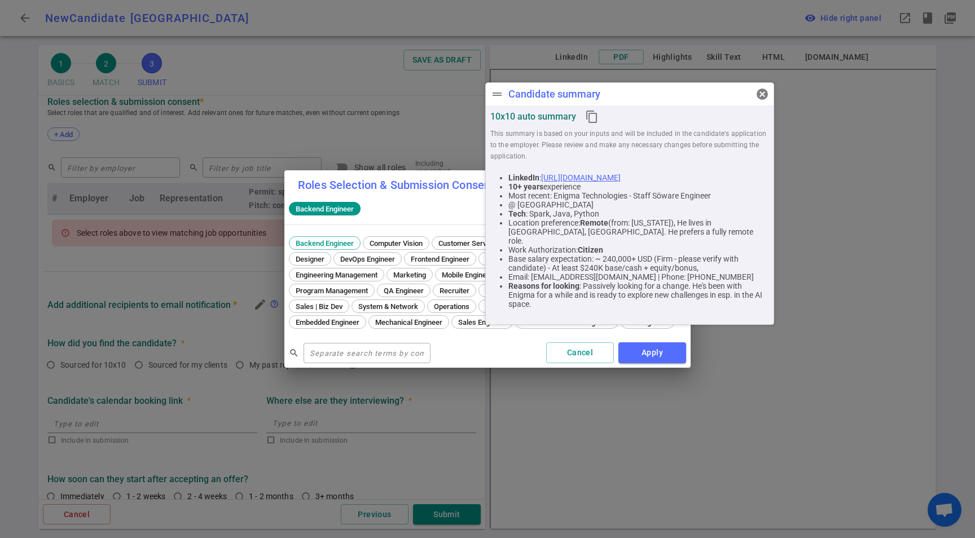
click at [377, 213] on div "Backend Engineer" at bounding box center [487, 212] width 406 height 25
click at [386, 206] on div "Backend Engineer" at bounding box center [487, 210] width 397 height 16
click at [761, 95] on span "cancel" at bounding box center [762, 94] width 14 height 14
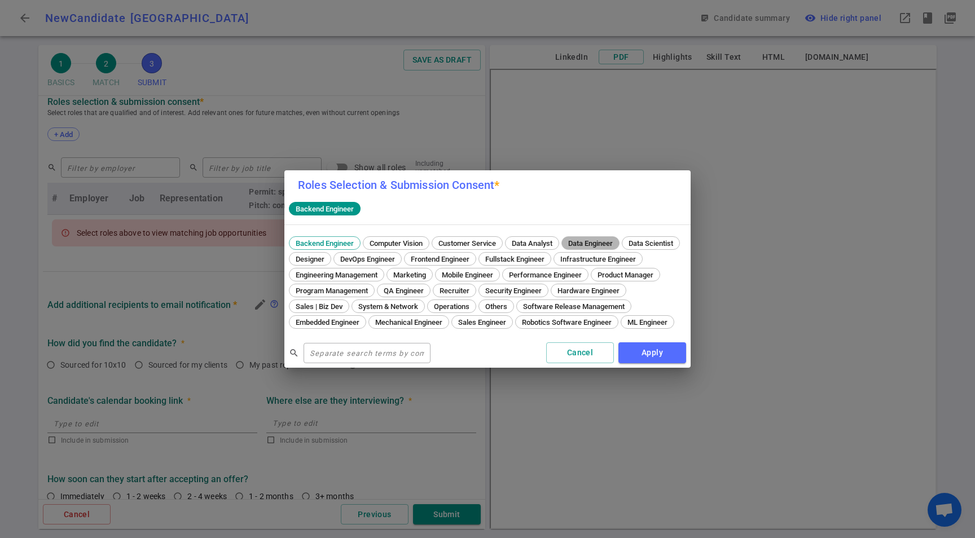
click at [616, 239] on span "Data Engineer" at bounding box center [590, 243] width 52 height 8
click at [661, 362] on button "Apply" at bounding box center [652, 352] width 68 height 21
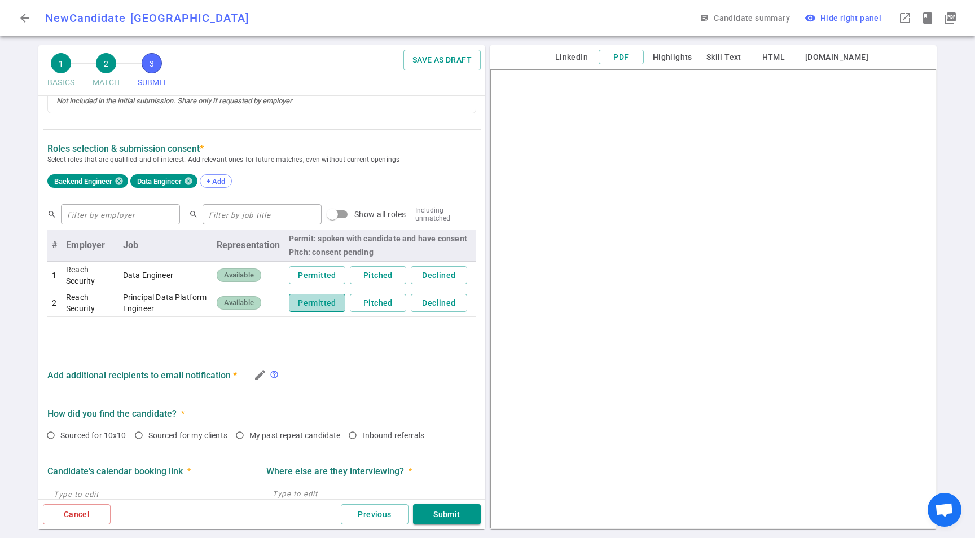
click at [311, 299] on button "Permitted" at bounding box center [317, 303] width 56 height 19
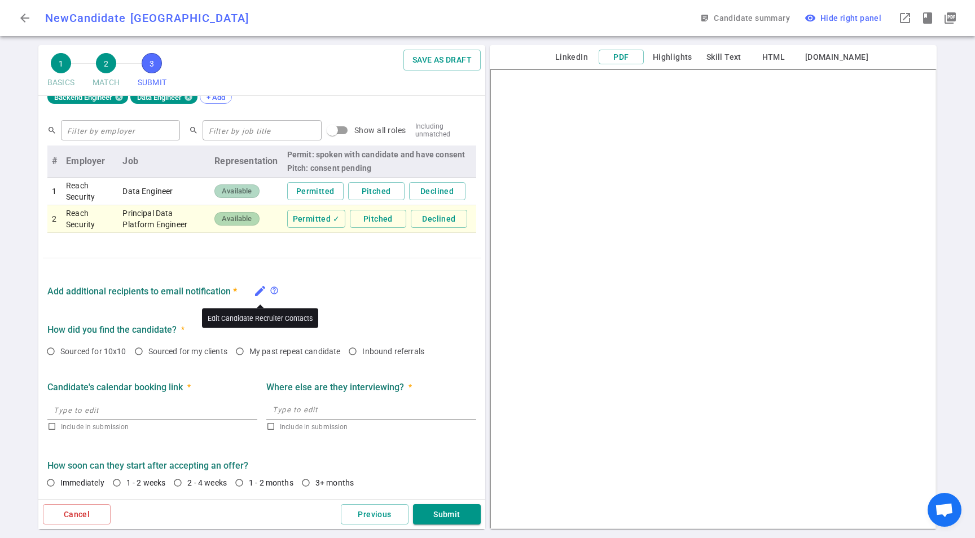
click at [263, 292] on icon "edit" at bounding box center [260, 291] width 14 height 14
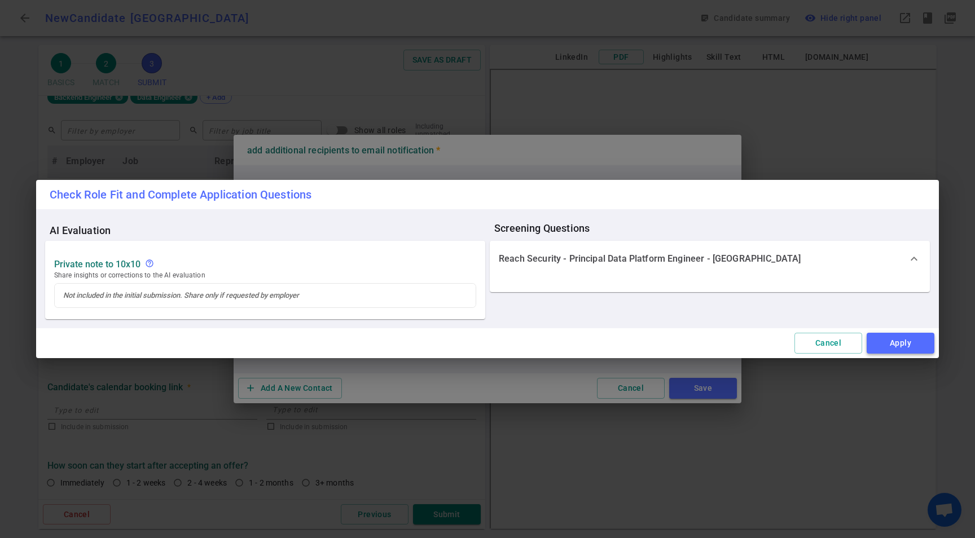
click at [887, 338] on button "Apply" at bounding box center [901, 343] width 68 height 21
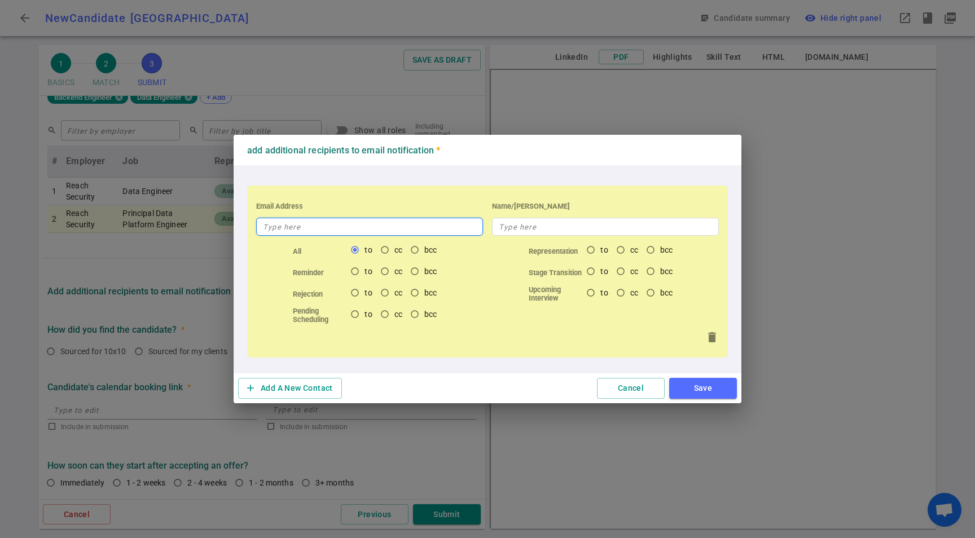
click at [382, 233] on input "text" at bounding box center [369, 227] width 227 height 18
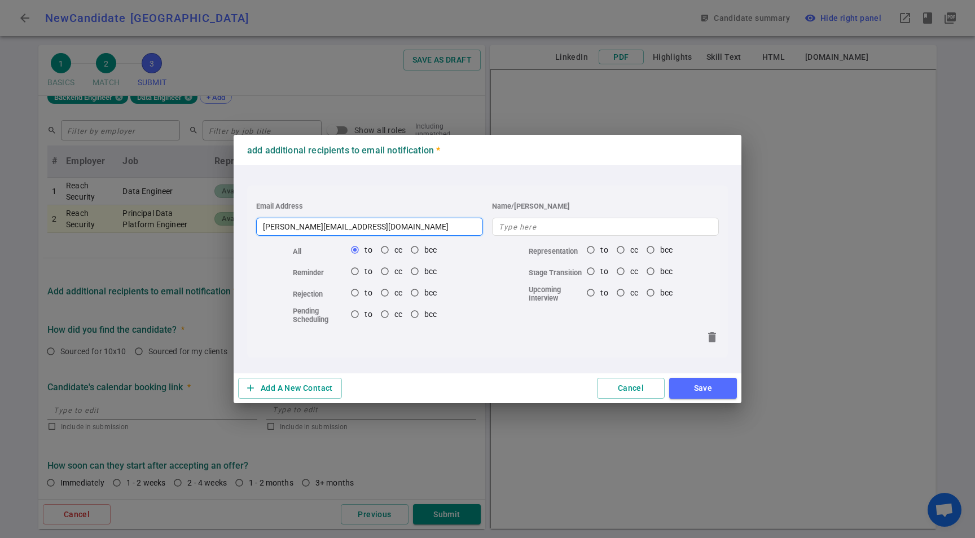
type input "[PERSON_NAME][EMAIL_ADDRESS][DOMAIN_NAME]"
drag, startPoint x: 528, startPoint y: 240, endPoint x: 538, endPoint y: 238, distance: 9.9
click at [529, 240] on div "Representation to cc bcc" at bounding box center [605, 250] width 236 height 21
click at [539, 235] on div "Email Address [PERSON_NAME][EMAIL_ADDRESS][DOMAIN_NAME] Name/Alias All to cc bc…" at bounding box center [487, 272] width 481 height 172
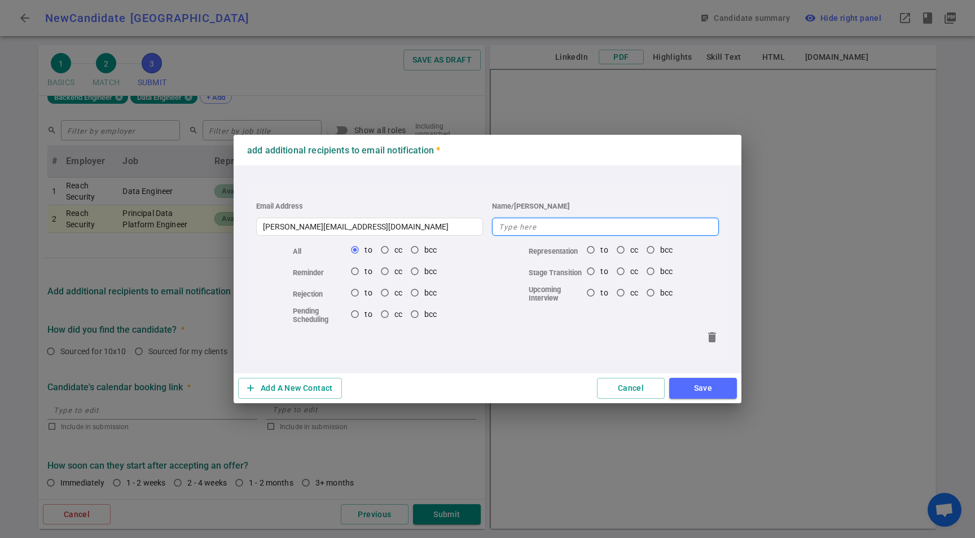
click at [542, 233] on input "text" at bounding box center [605, 227] width 227 height 18
type input "[PERSON_NAME]"
click at [696, 386] on button "Save" at bounding box center [703, 388] width 68 height 21
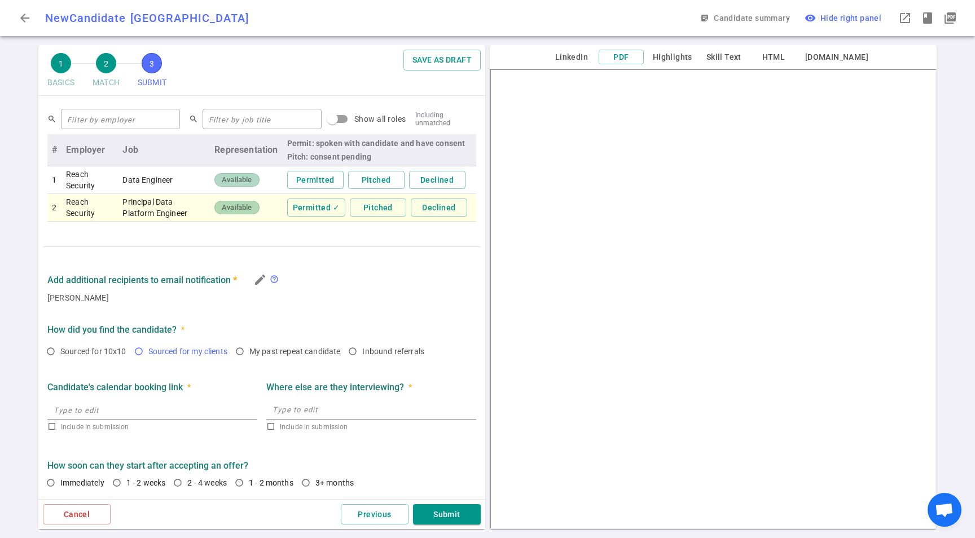
click at [179, 351] on span "Sourced for my clients" at bounding box center [187, 351] width 79 height 9
click at [148, 351] on input "Sourced for my clients" at bounding box center [138, 351] width 19 height 19
radio input "true"
drag, startPoint x: 261, startPoint y: 276, endPoint x: 178, endPoint y: 408, distance: 155.4
click at [178, 387] on div "SUBMIT Roles and jobs applying, recruiter submission note, recruiter's email, l…" at bounding box center [261, 53] width 447 height 891
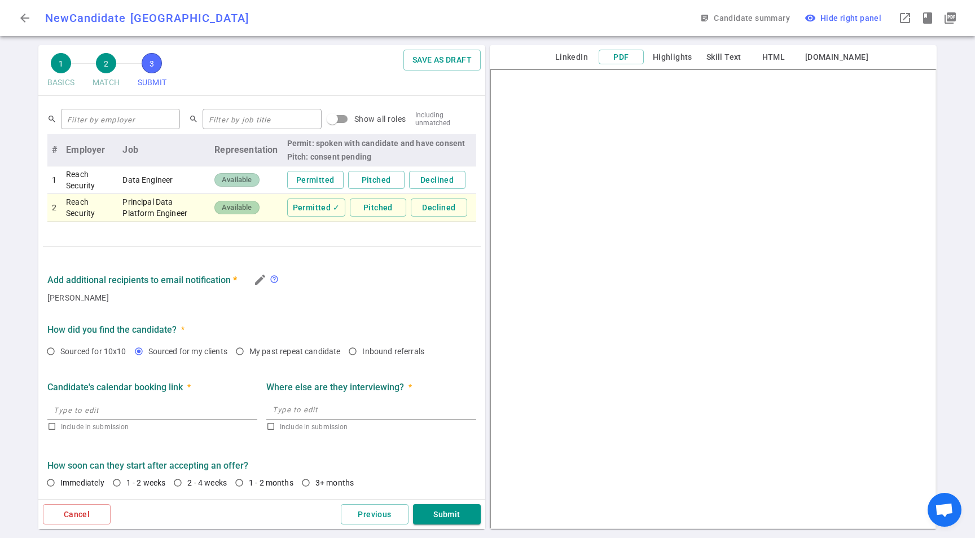
drag, startPoint x: 221, startPoint y: 481, endPoint x: 305, endPoint y: 500, distance: 86.1
click at [222, 482] on span "2 - 4 weeks" at bounding box center [206, 482] width 39 height 9
click at [187, 482] on input "2 - 4 weeks" at bounding box center [177, 482] width 19 height 19
radio input "true"
drag, startPoint x: 442, startPoint y: 517, endPoint x: 450, endPoint y: 516, distance: 8.5
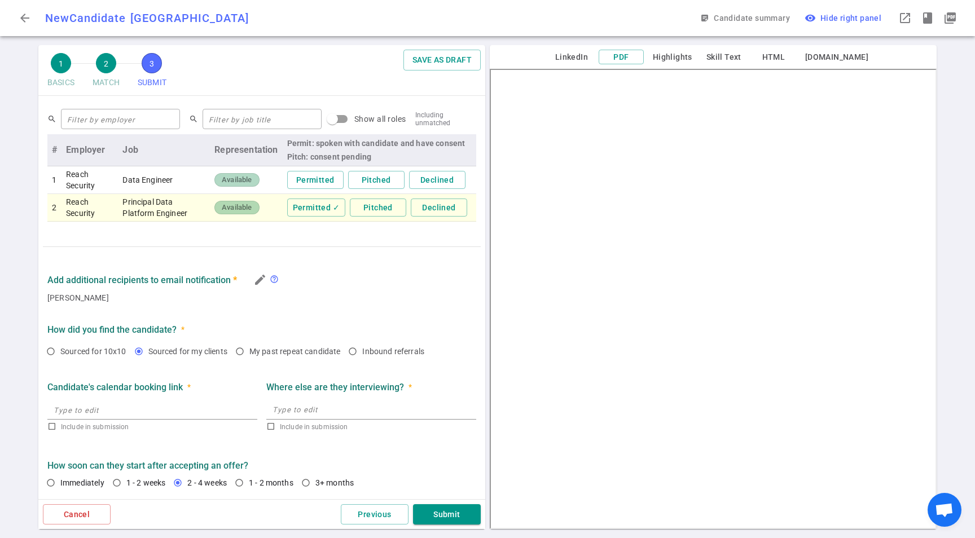
click at [442, 517] on button "Submit" at bounding box center [447, 514] width 68 height 21
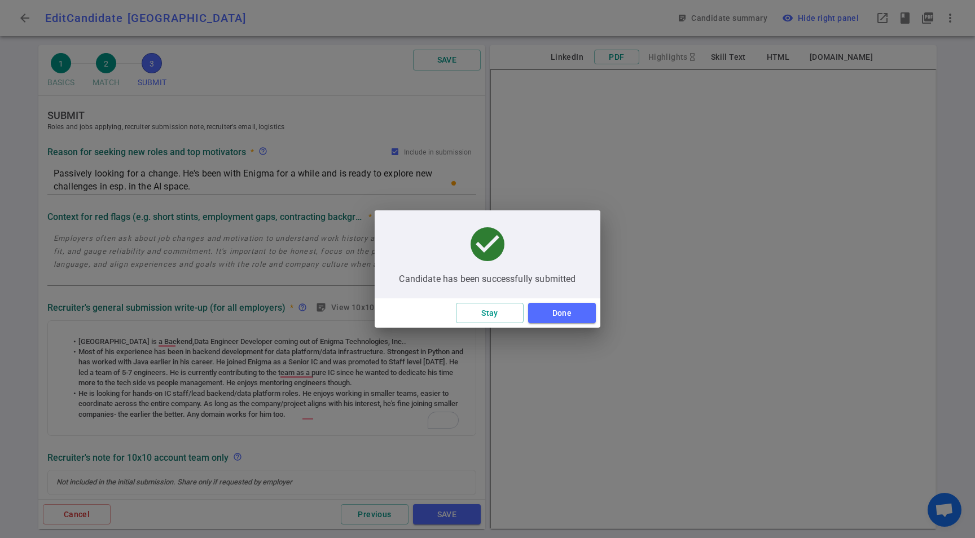
type textarea "Passively looking for a change. He's been with Enigma for a while and is ready …"
click at [578, 310] on button "Done" at bounding box center [562, 313] width 68 height 21
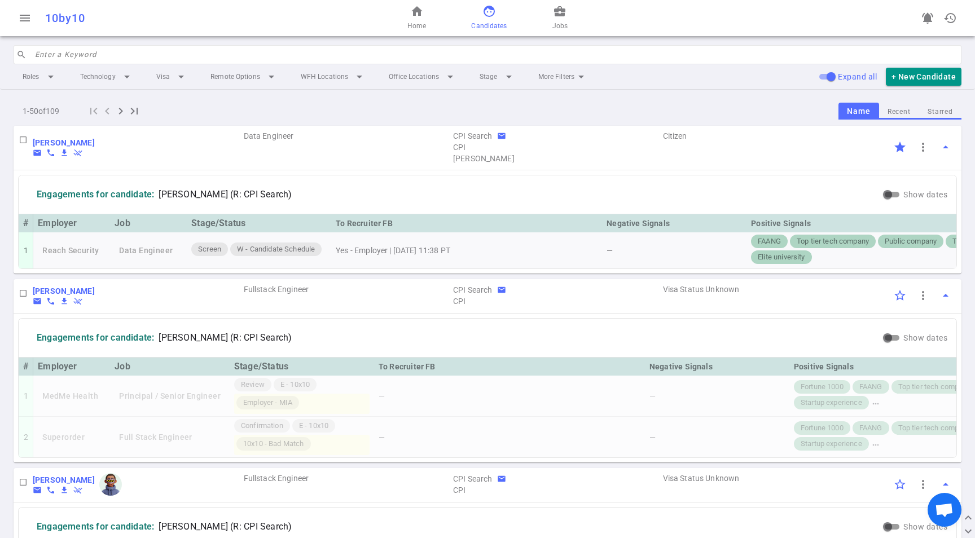
click at [586, 58] on input "search" at bounding box center [495, 55] width 920 height 18
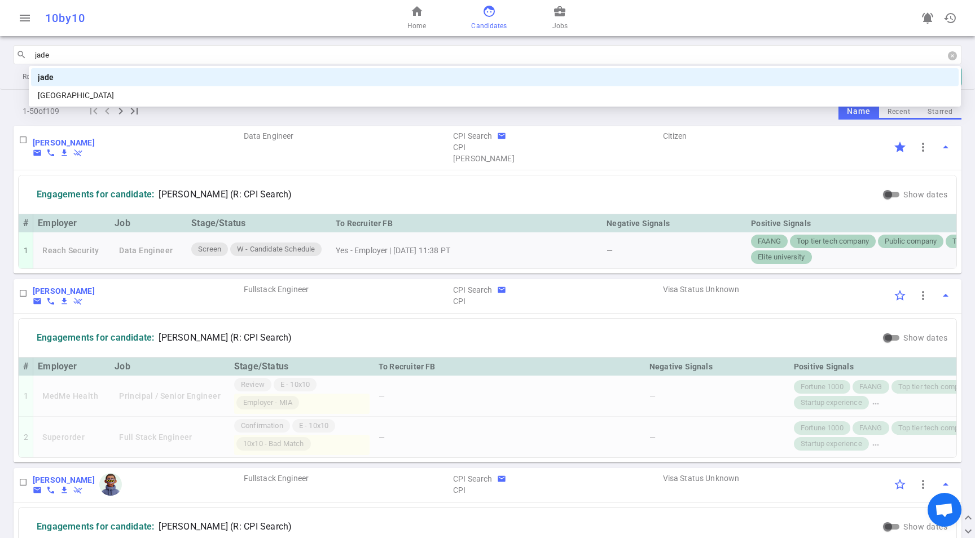
type input "jaden"
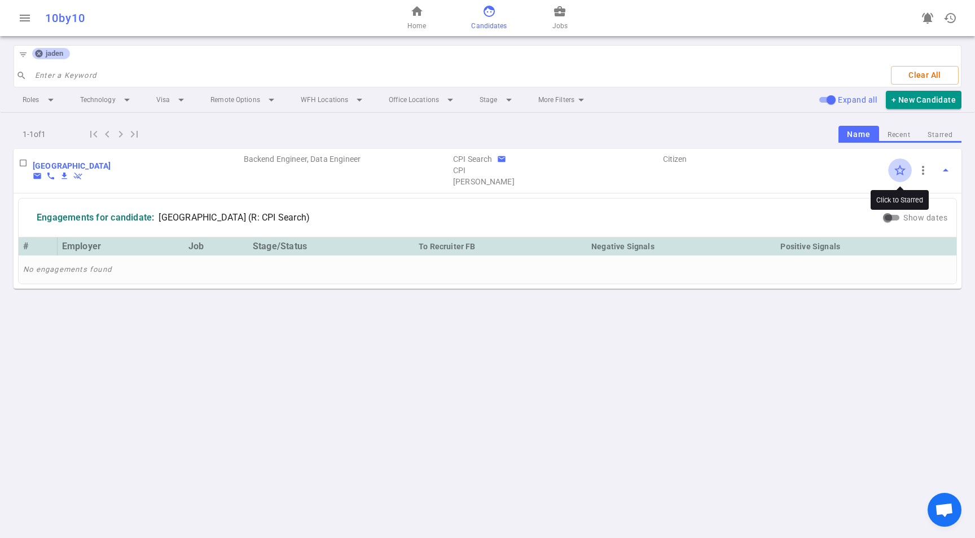
click at [902, 169] on input "Click to Starred" at bounding box center [900, 171] width 24 height 24
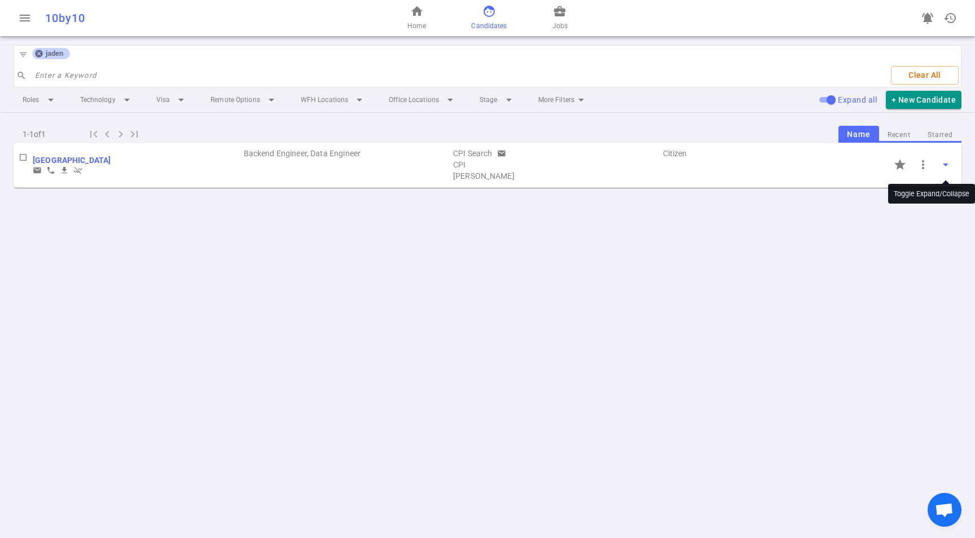
click at [952, 166] on span "arrow_drop_down" at bounding box center [946, 165] width 14 height 14
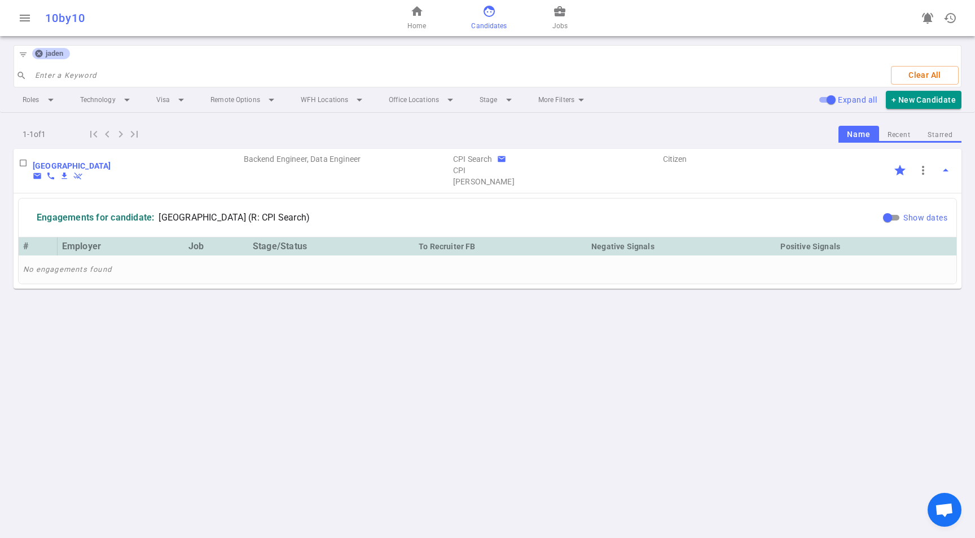
click at [903, 214] on input "Show dates" at bounding box center [887, 218] width 41 height 14
checkbox input "true"
drag, startPoint x: 144, startPoint y: 365, endPoint x: 223, endPoint y: 211, distance: 173.4
click at [144, 363] on div "menu 10by10 home Home face Candidates business_center Jobs notifications_active…" at bounding box center [487, 269] width 975 height 538
click at [39, 52] on icon at bounding box center [38, 53] width 7 height 7
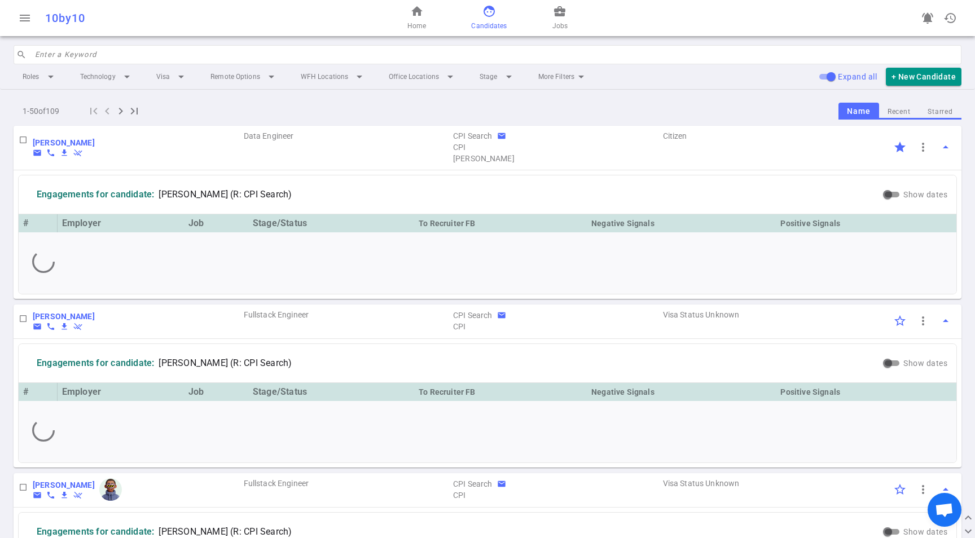
click at [56, 55] on input "search" at bounding box center [495, 55] width 920 height 18
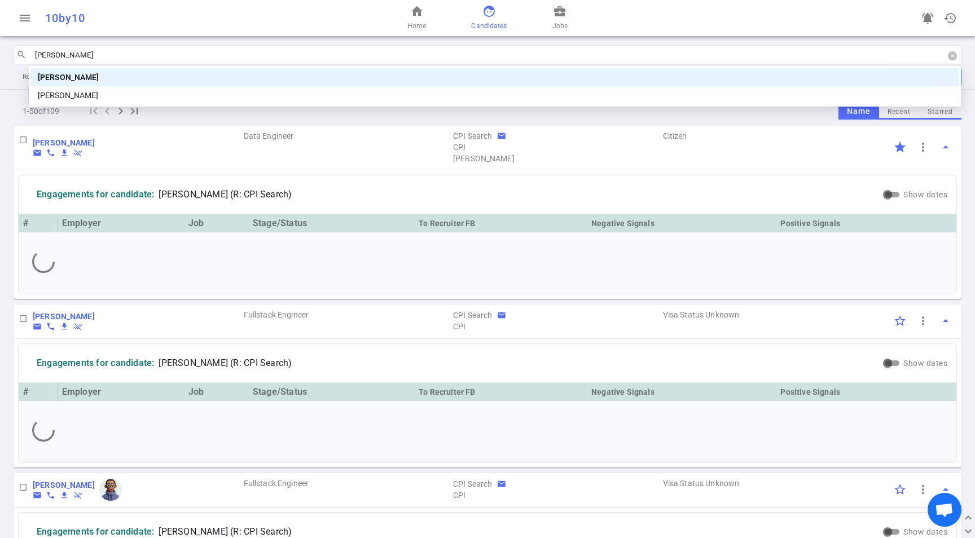
type input "[PERSON_NAME]"
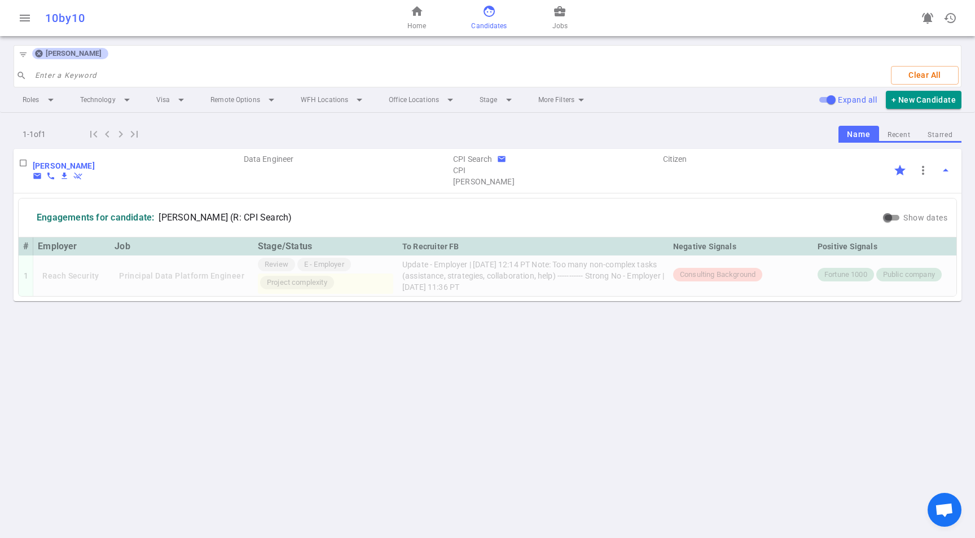
click at [337, 353] on div "menu 10by10 home Home face Candidates business_center Jobs notifications_active…" at bounding box center [487, 269] width 975 height 538
click at [39, 54] on icon at bounding box center [38, 53] width 9 height 9
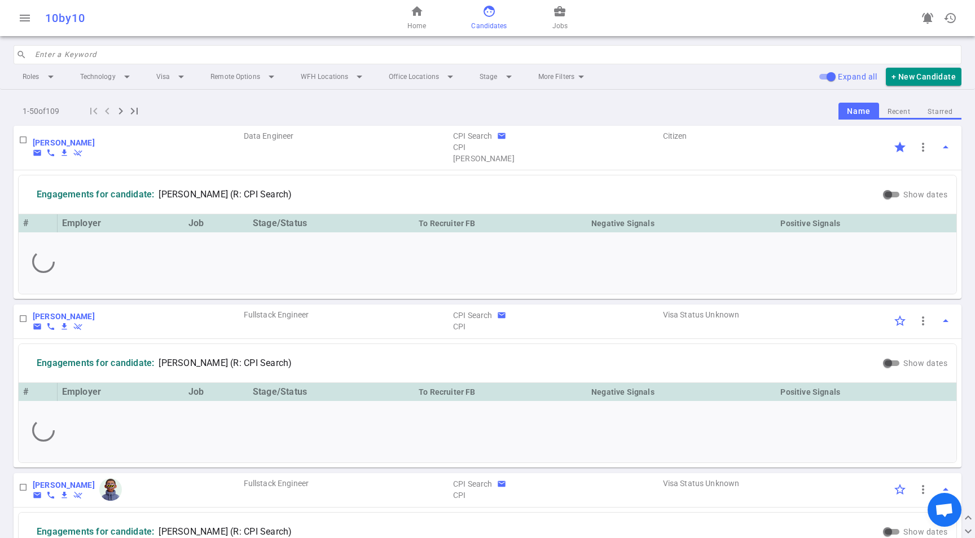
click at [122, 52] on input "search" at bounding box center [495, 55] width 920 height 18
paste input "[PERSON_NAME]"
type input "[PERSON_NAME]"
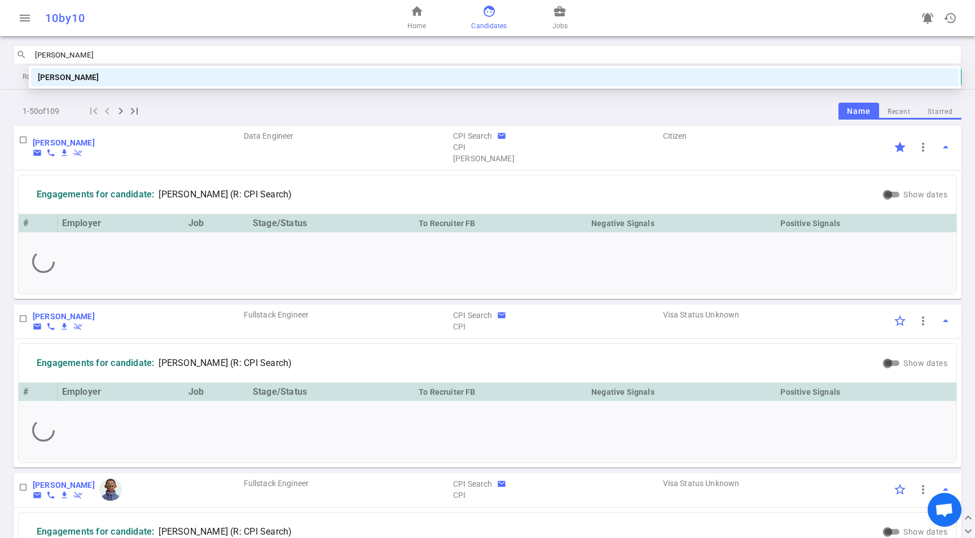
click at [133, 76] on div "[PERSON_NAME]" at bounding box center [495, 77] width 914 height 12
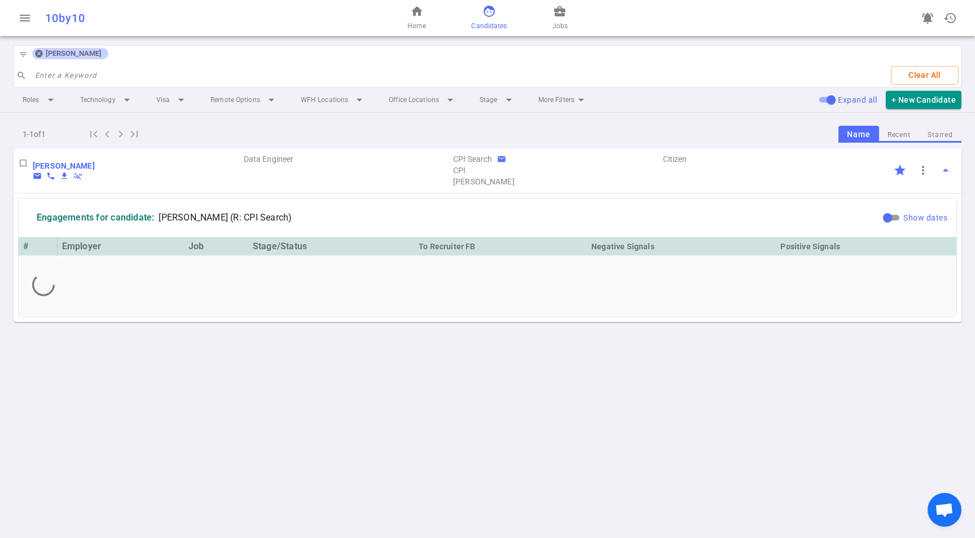
click at [895, 213] on input "Show dates" at bounding box center [887, 218] width 41 height 14
checkbox input "true"
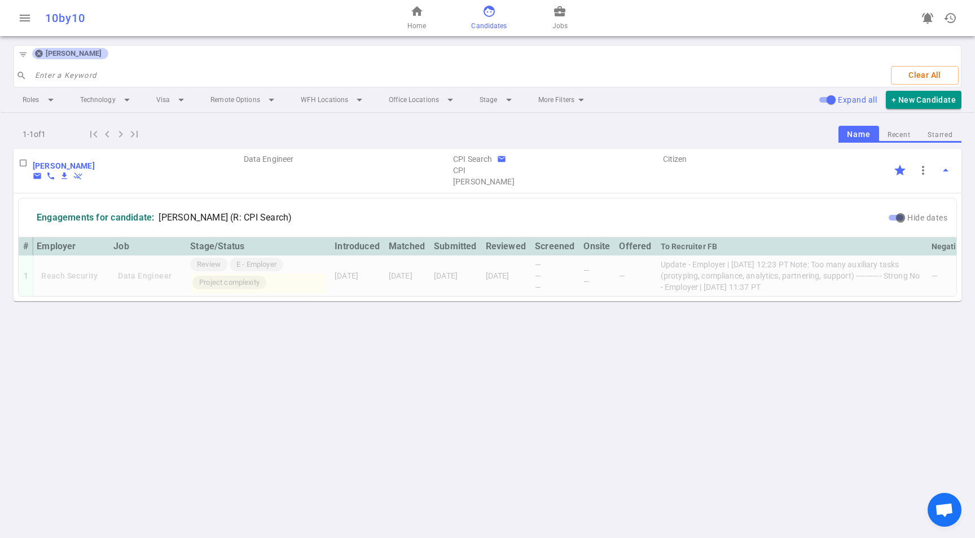
scroll to position [0, 168]
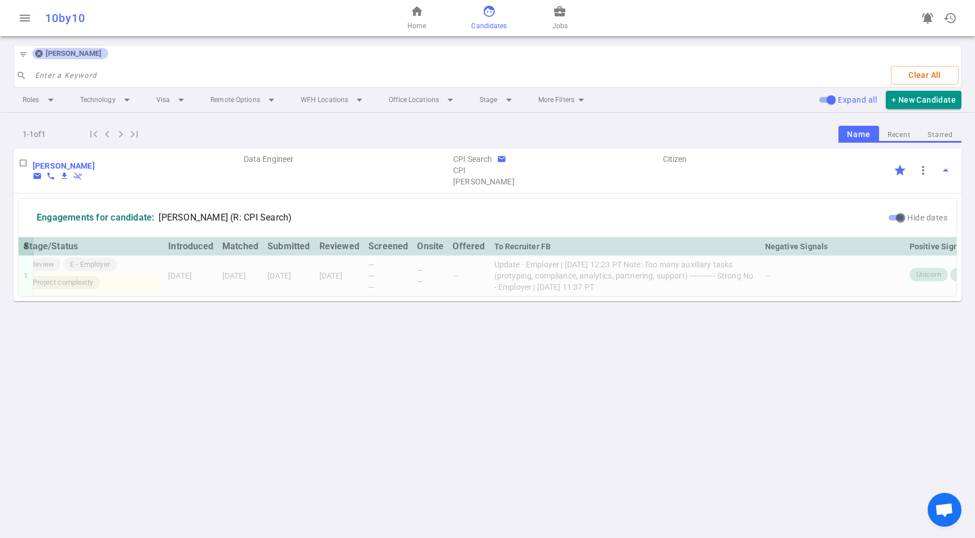
drag, startPoint x: 674, startPoint y: 262, endPoint x: 694, endPoint y: 304, distance: 46.2
click at [695, 296] on div "# Employer Job Stage/Status Introduced Matched Submitted Reviewed Screened Onsi…" at bounding box center [488, 267] width 938 height 59
click at [39, 54] on icon at bounding box center [38, 53] width 9 height 9
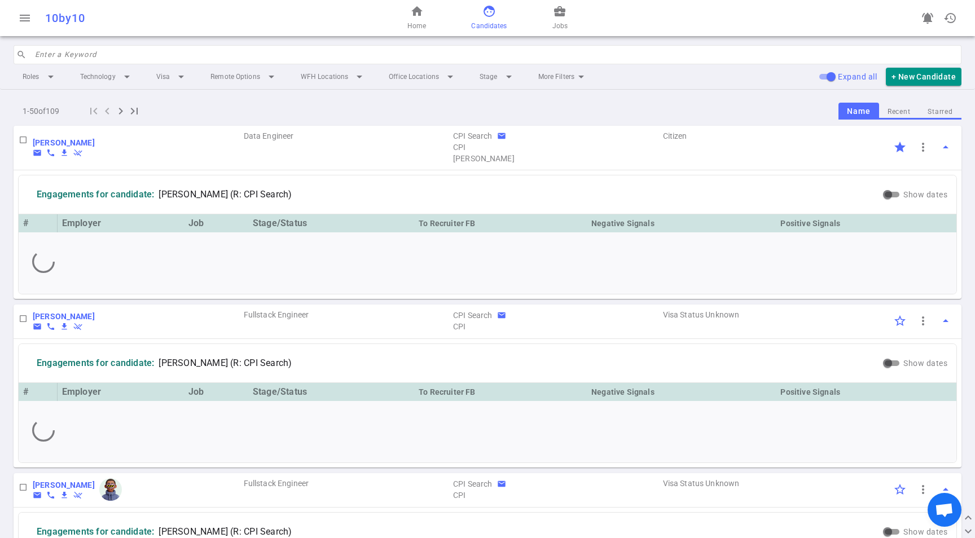
click at [935, 118] on button "Starred" at bounding box center [940, 111] width 42 height 15
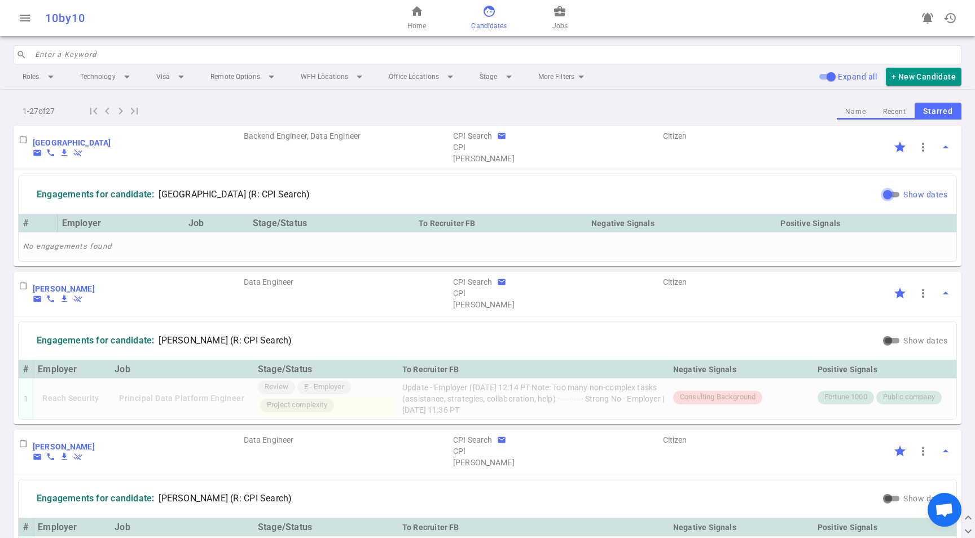
click at [875, 191] on input "Show dates" at bounding box center [887, 195] width 41 height 14
checkbox input "true"
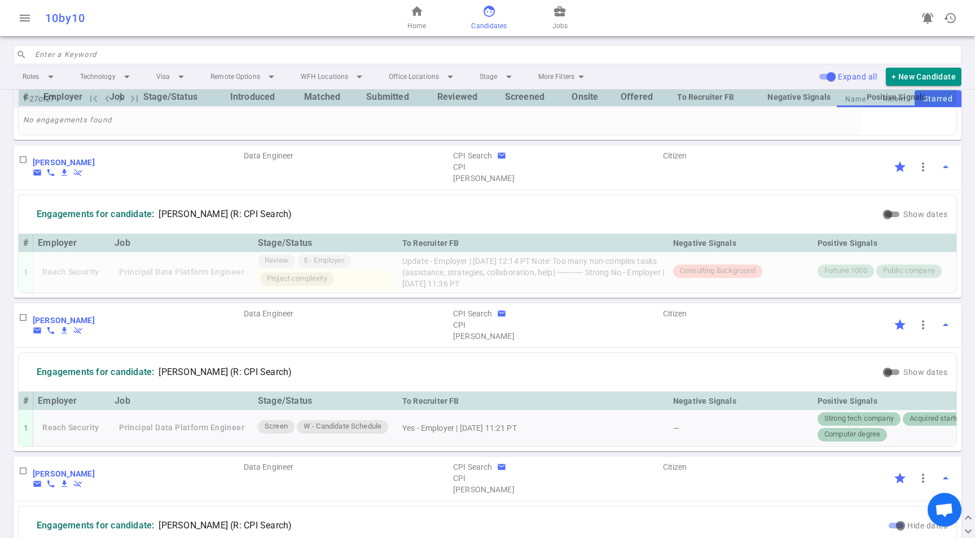
scroll to position [153, 0]
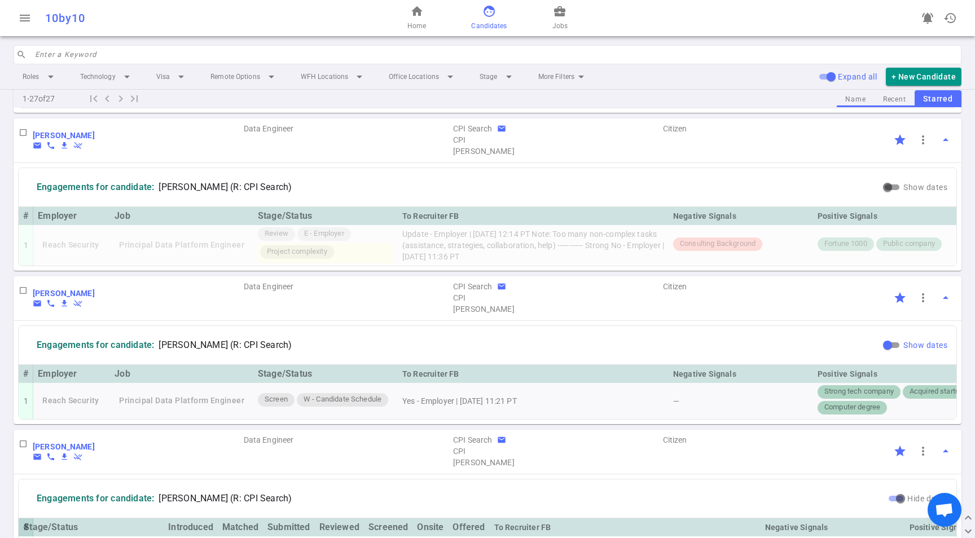
click at [903, 350] on span "Show dates" at bounding box center [925, 345] width 44 height 9
click at [895, 352] on input "Show dates" at bounding box center [887, 346] width 41 height 14
checkbox input "true"
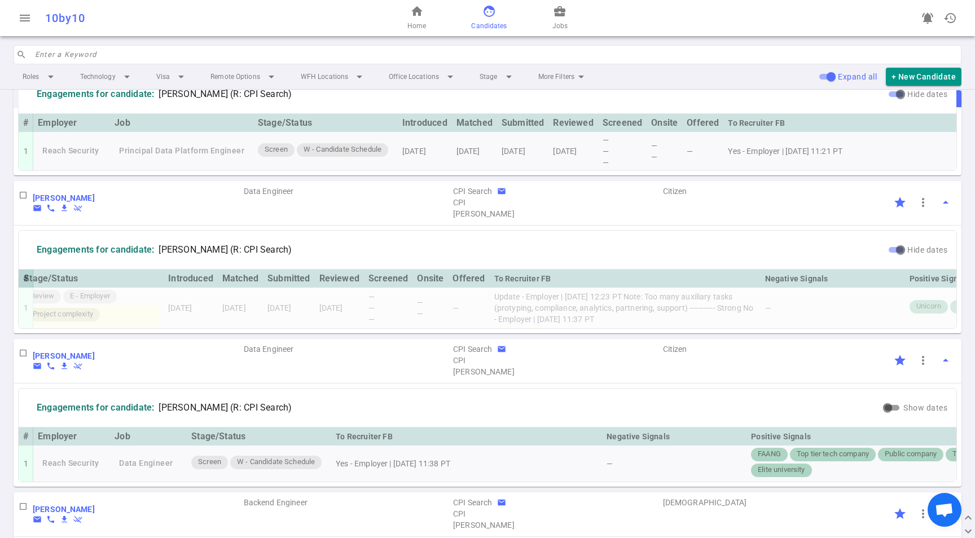
scroll to position [412, 0]
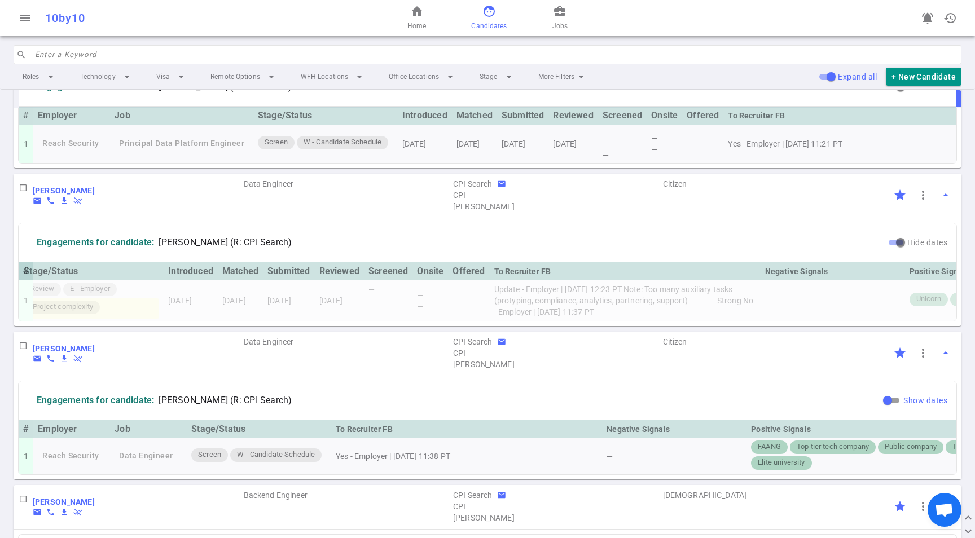
click at [887, 407] on input "Show dates" at bounding box center [887, 401] width 41 height 14
checkbox input "true"
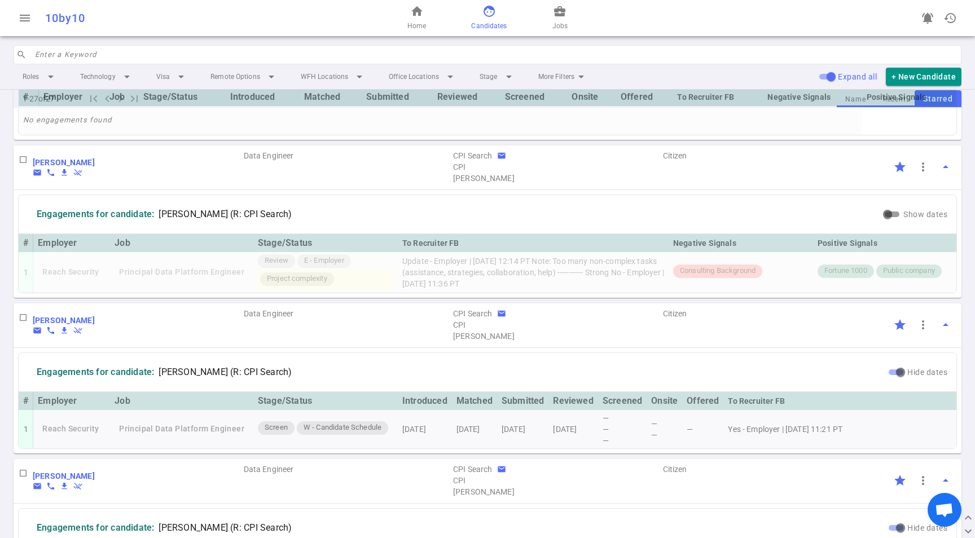
scroll to position [0, 0]
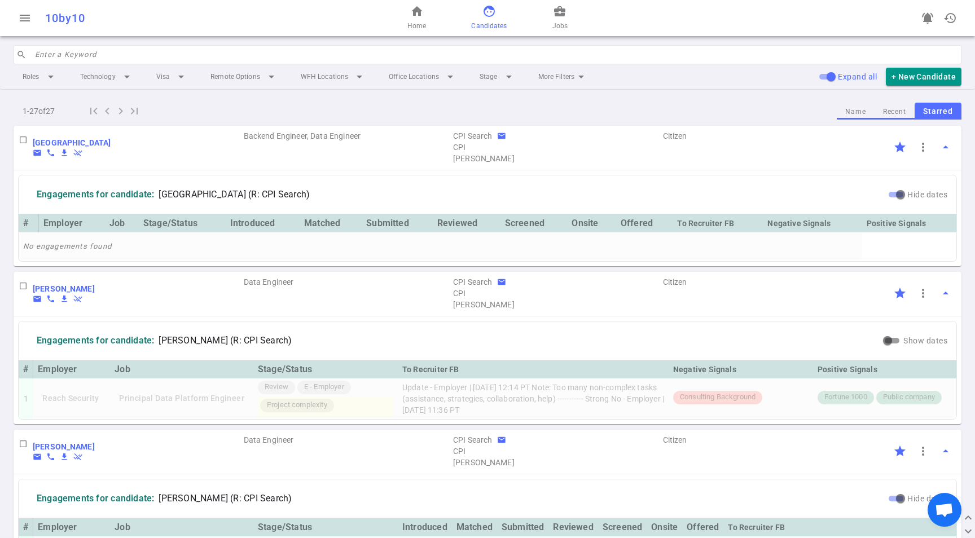
click at [252, 60] on input "search" at bounding box center [495, 55] width 920 height 18
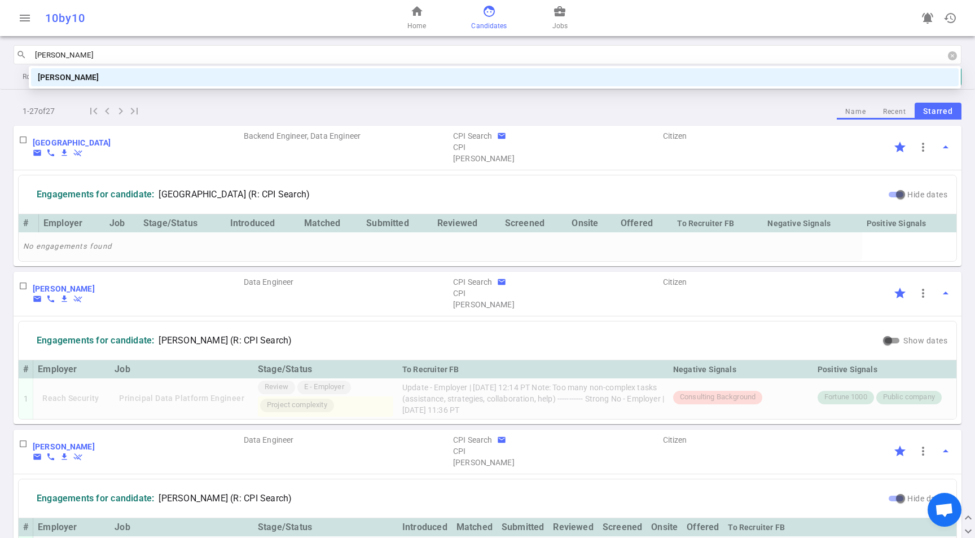
type input "[PERSON_NAME]"
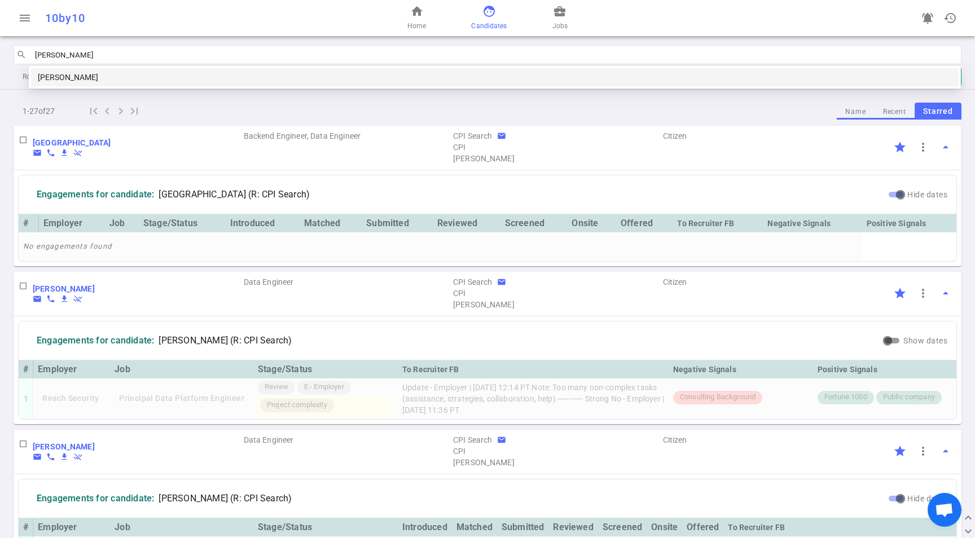
click at [140, 81] on div "[PERSON_NAME]" at bounding box center [495, 77] width 914 height 12
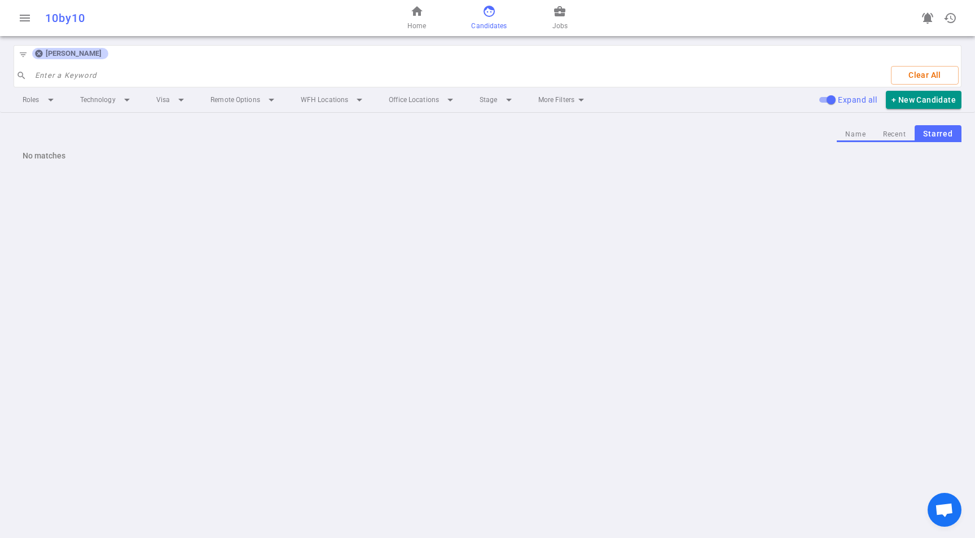
click at [857, 134] on button "Name" at bounding box center [855, 134] width 37 height 15
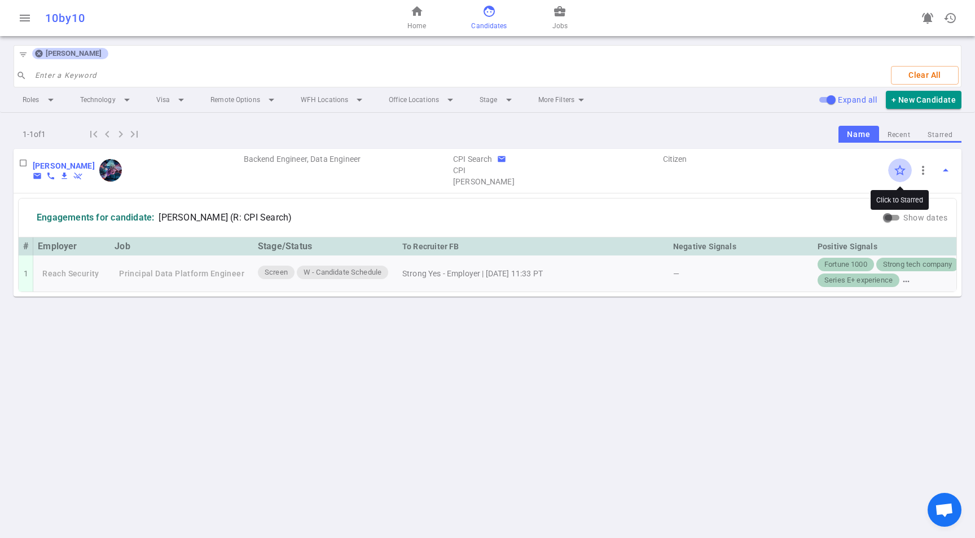
click at [907, 177] on input "Click to Starred" at bounding box center [900, 171] width 24 height 24
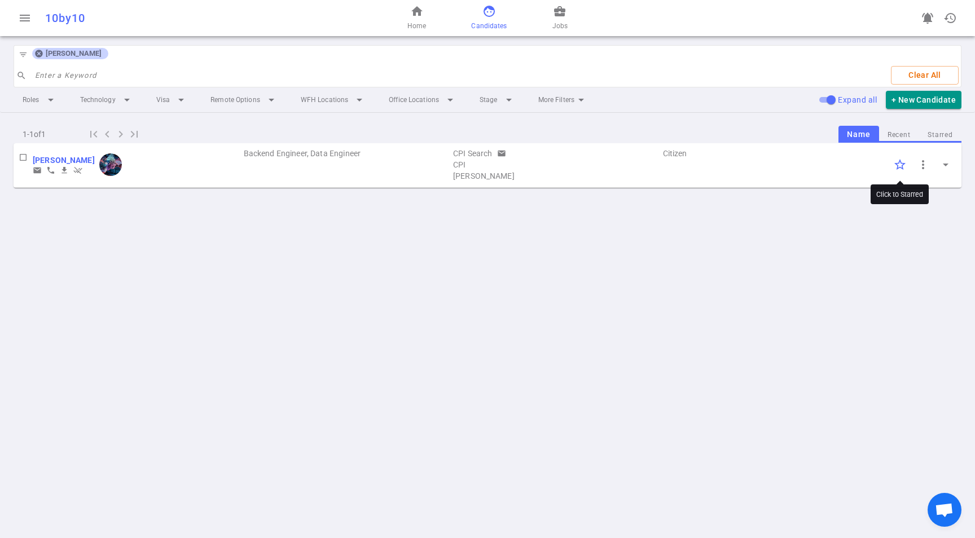
click at [894, 163] on input "Click to Starred" at bounding box center [900, 165] width 24 height 24
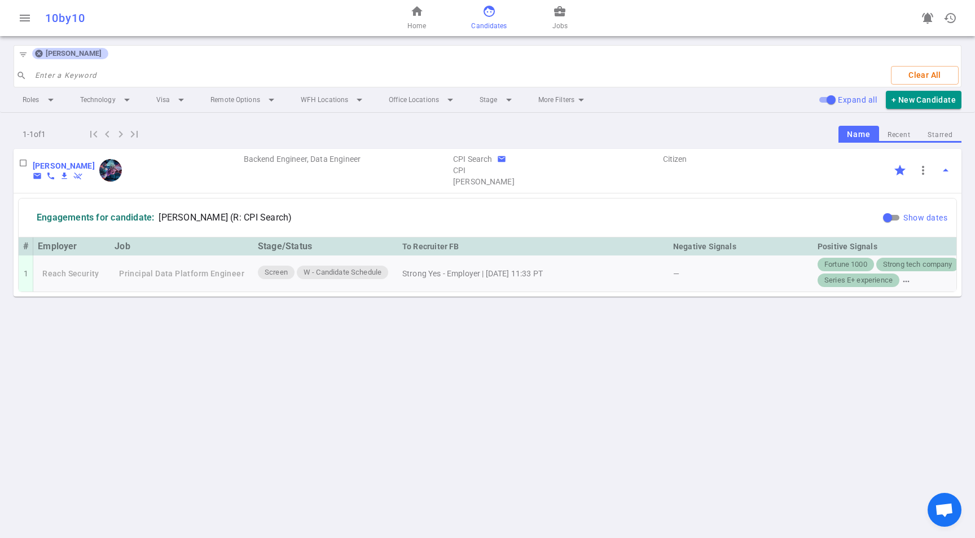
click at [893, 218] on input "Show dates" at bounding box center [887, 218] width 41 height 14
checkbox input "true"
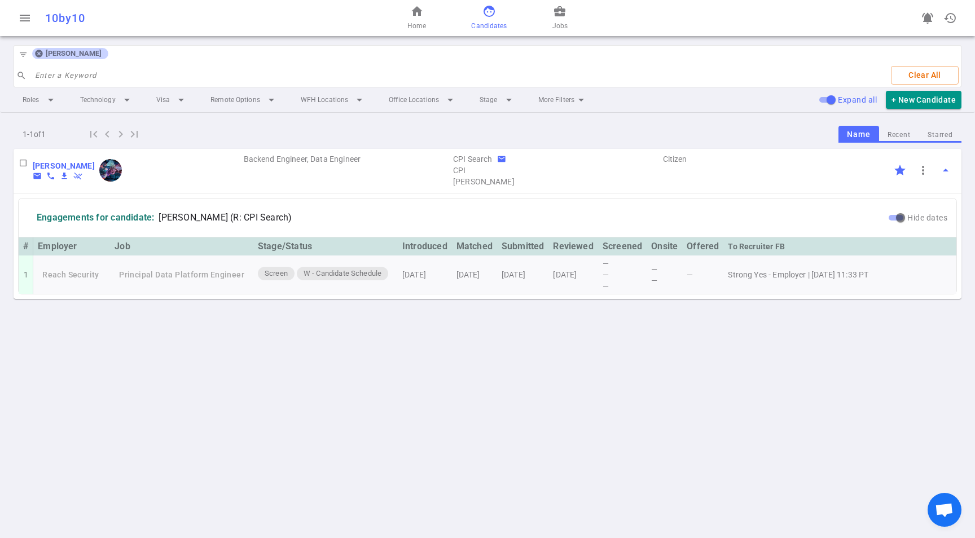
click at [945, 136] on button "Starred" at bounding box center [940, 135] width 42 height 15
click at [46, 54] on span "[PERSON_NAME]" at bounding box center [73, 53] width 65 height 9
click at [41, 54] on icon at bounding box center [38, 53] width 7 height 7
